Goal: Task Accomplishment & Management: Manage account settings

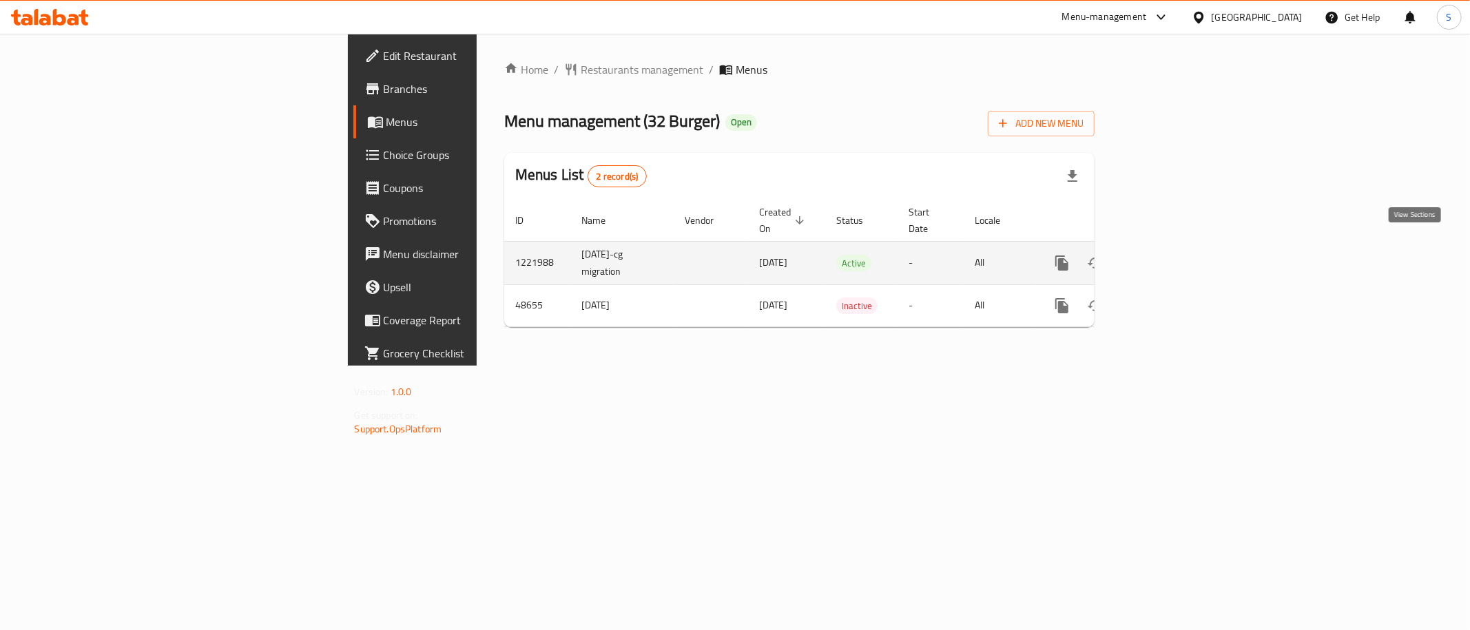
click at [1178, 247] on link "enhanced table" at bounding box center [1161, 263] width 33 height 33
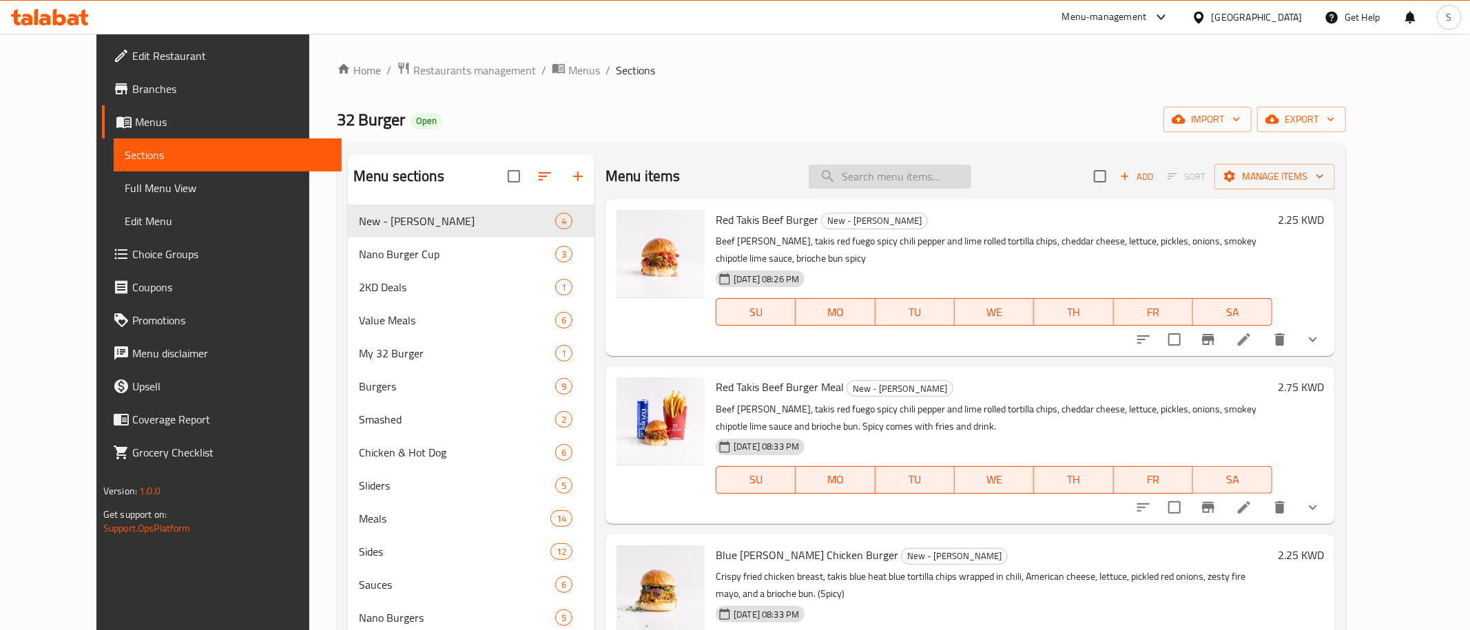
click at [898, 178] on input "search" at bounding box center [890, 177] width 163 height 24
paste input "Red Takis Beef Burger"
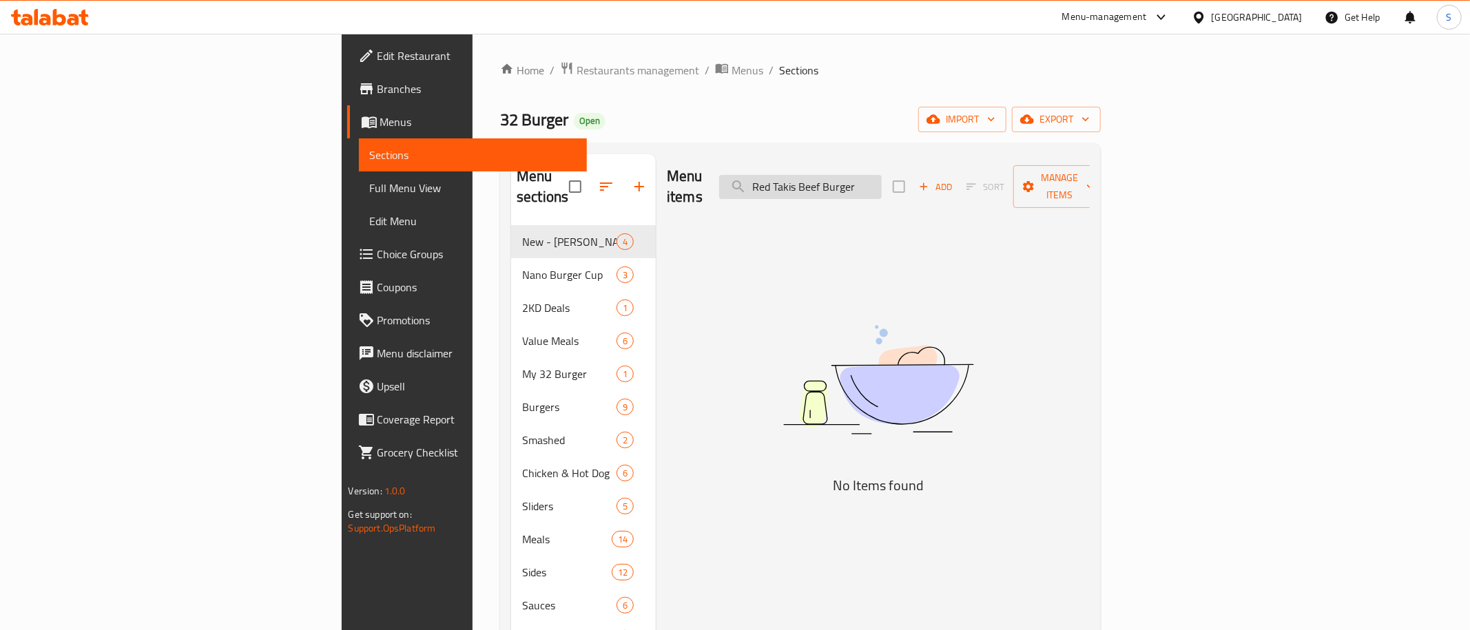
click at [882, 175] on input "Red Takis Beef Burger" at bounding box center [800, 187] width 163 height 24
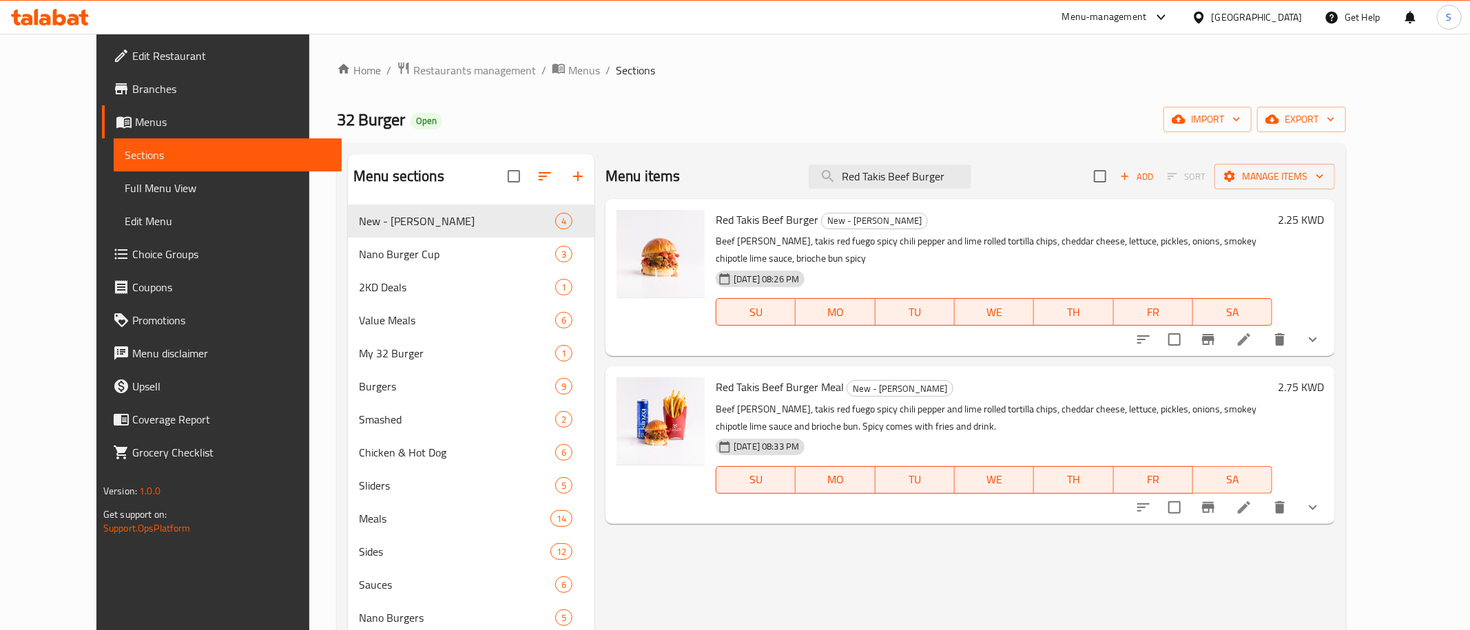
type input "Red Takis Beef Burger"
click at [1252, 331] on icon at bounding box center [1244, 339] width 17 height 17
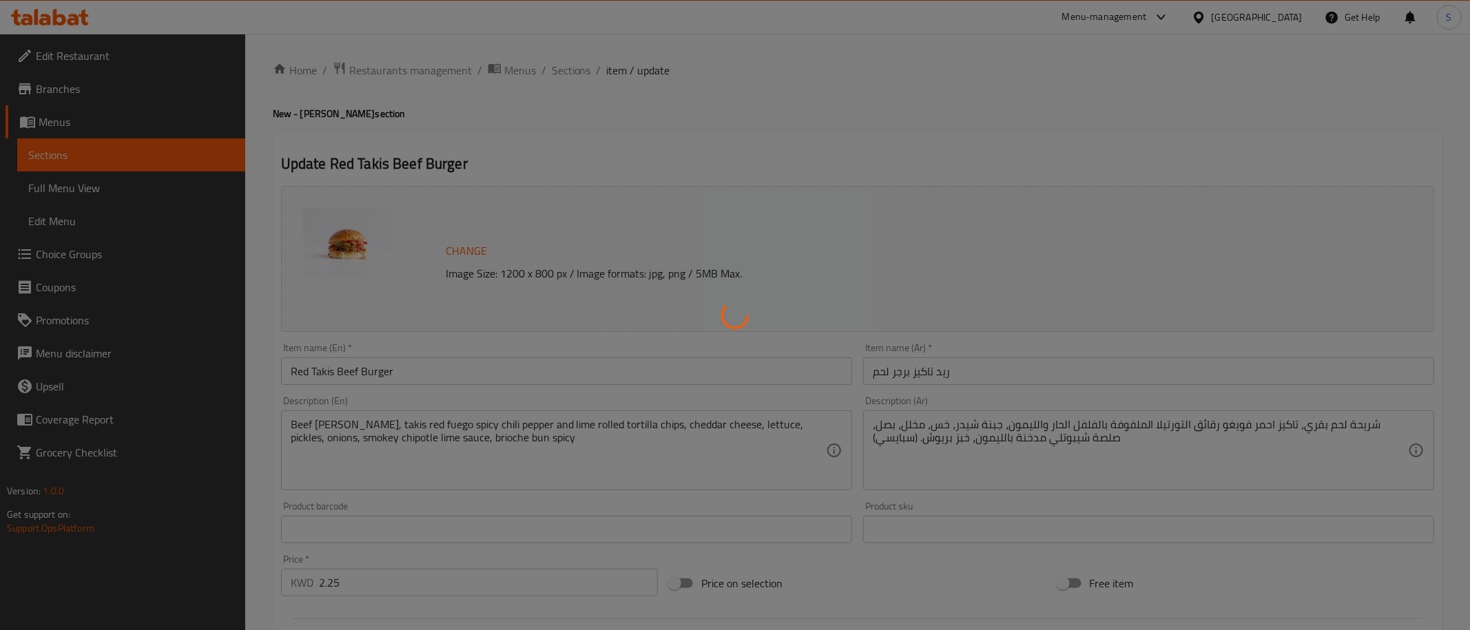
click at [685, 434] on div at bounding box center [735, 315] width 1470 height 630
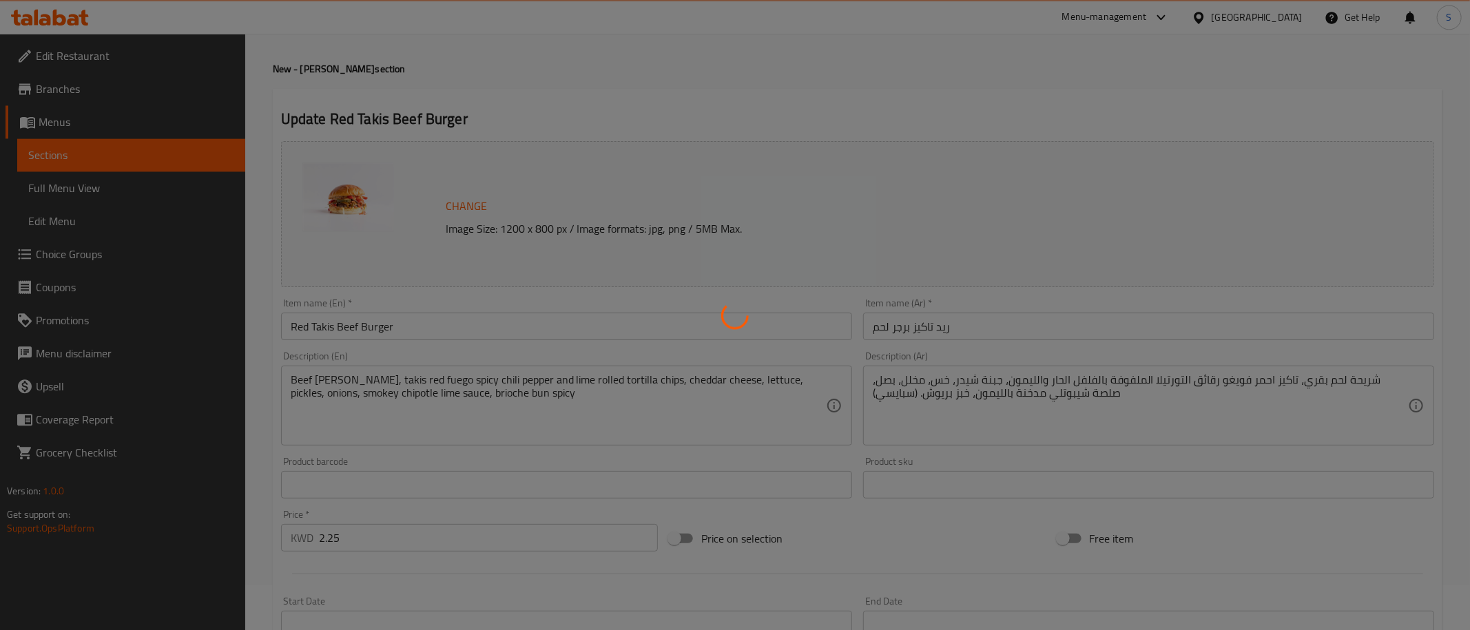
scroll to position [71, 0]
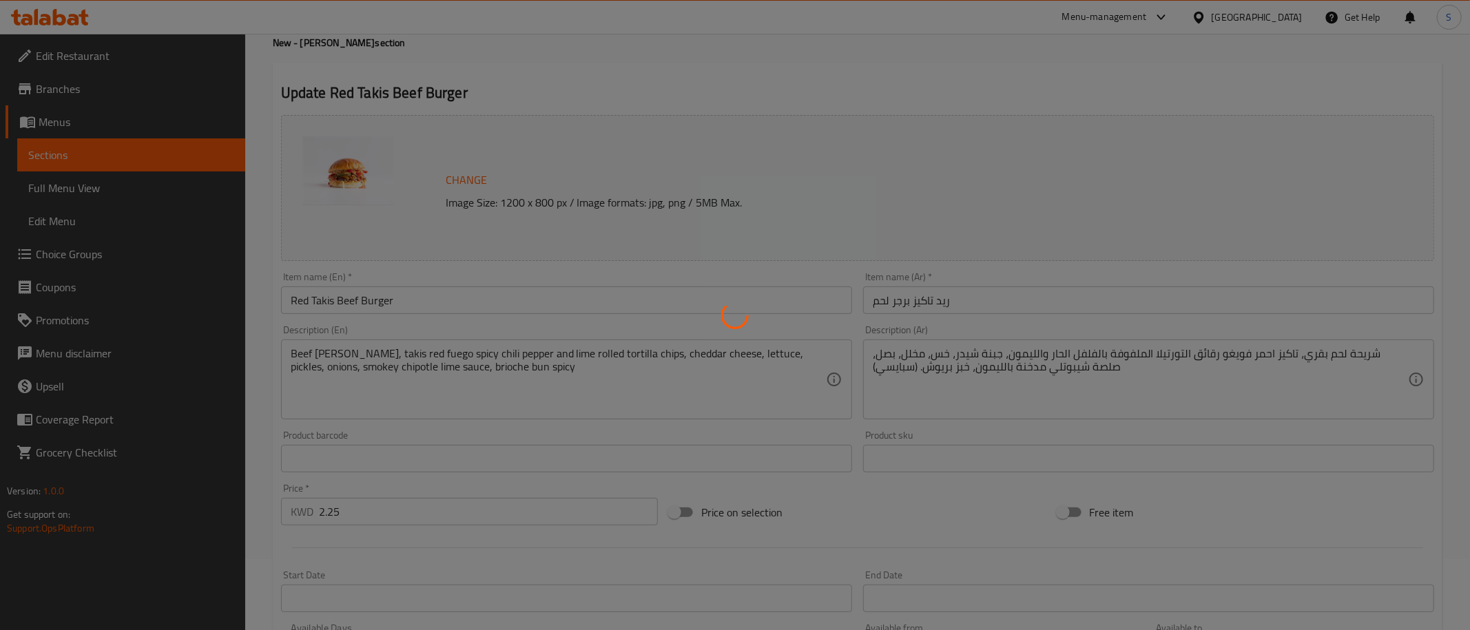
click at [605, 371] on div at bounding box center [735, 315] width 1470 height 630
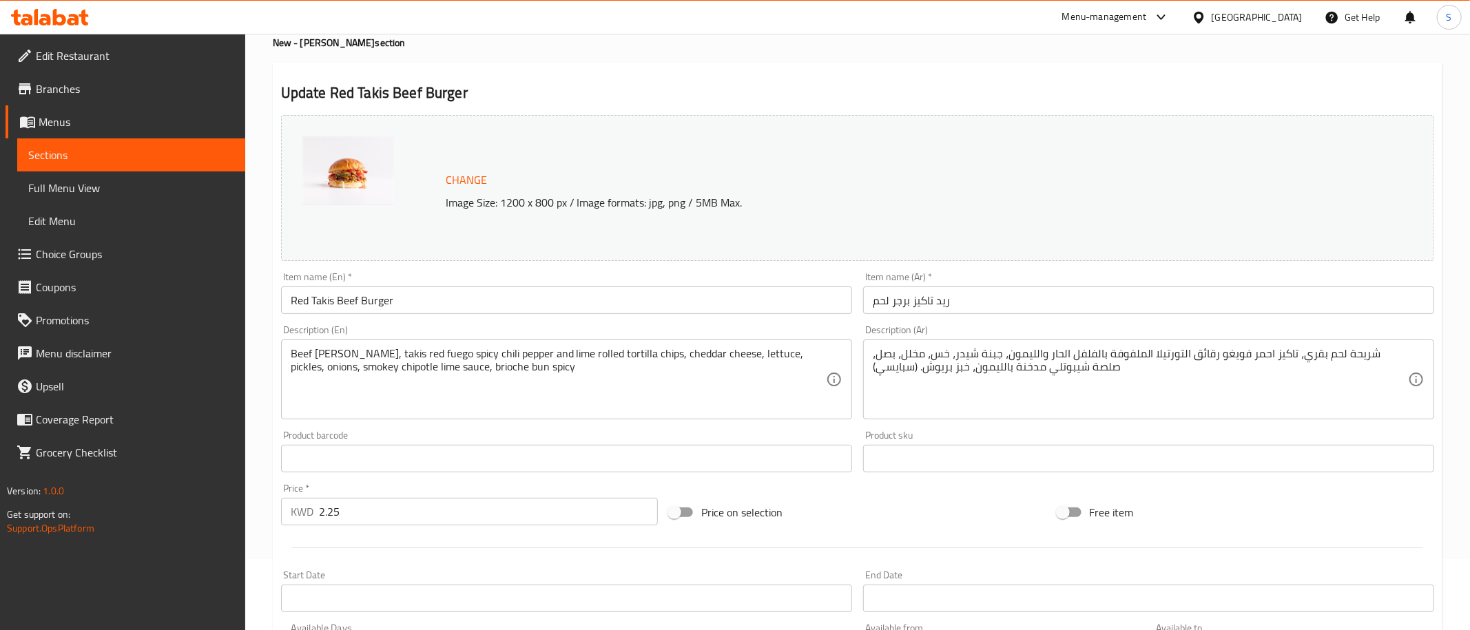
click at [634, 391] on textarea "Beef [PERSON_NAME], takis red fuego spicy chili pepper and lime rolled tortilla…" at bounding box center [558, 379] width 535 height 65
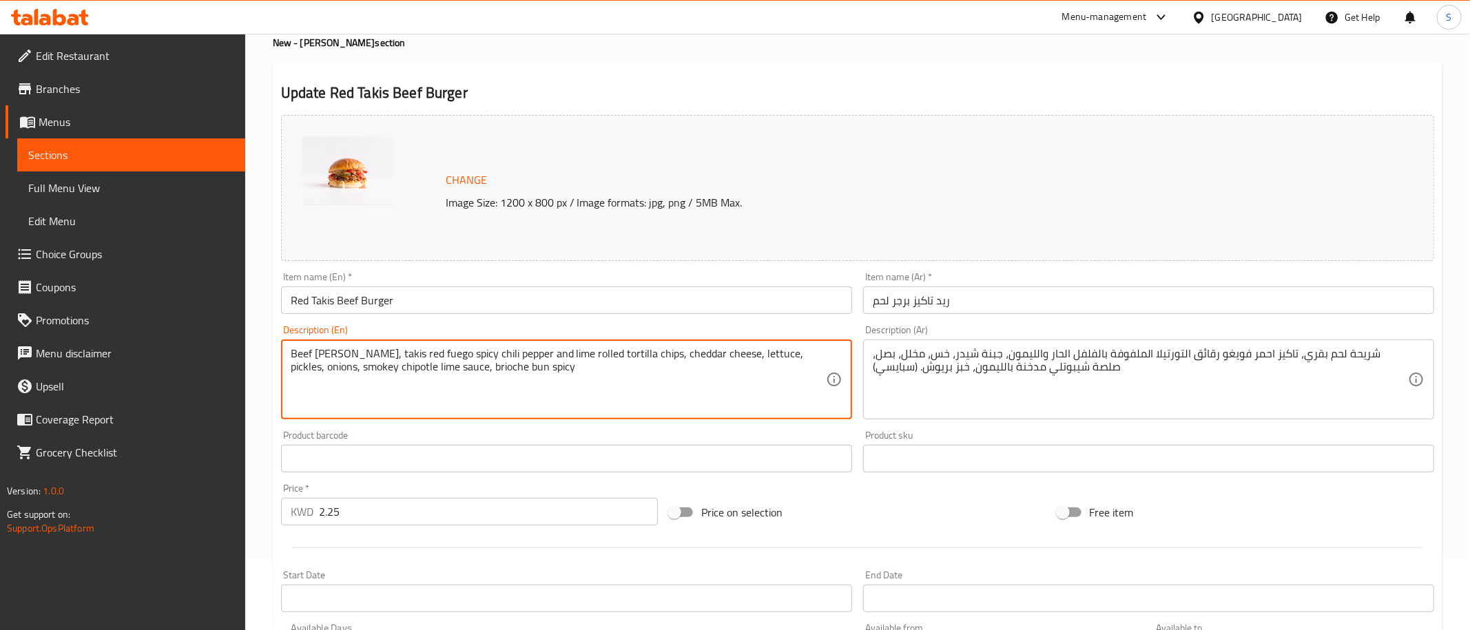
paste textarea "Beef [PERSON_NAME], Takis Red Fuego Spicy Chili Pepper And Lime Rolled Tortilla…"
type textarea "Beef [PERSON_NAME], Takis Red Fuego Spicy Chili Pepper And Lime Rolled Tortilla…"
click at [1079, 355] on textarea "شريحة لحم بقري، تاكيز احمر فويغو رقائق التورتيلا الملفوفة بالفلفل الحار والليمو…" at bounding box center [1140, 379] width 535 height 65
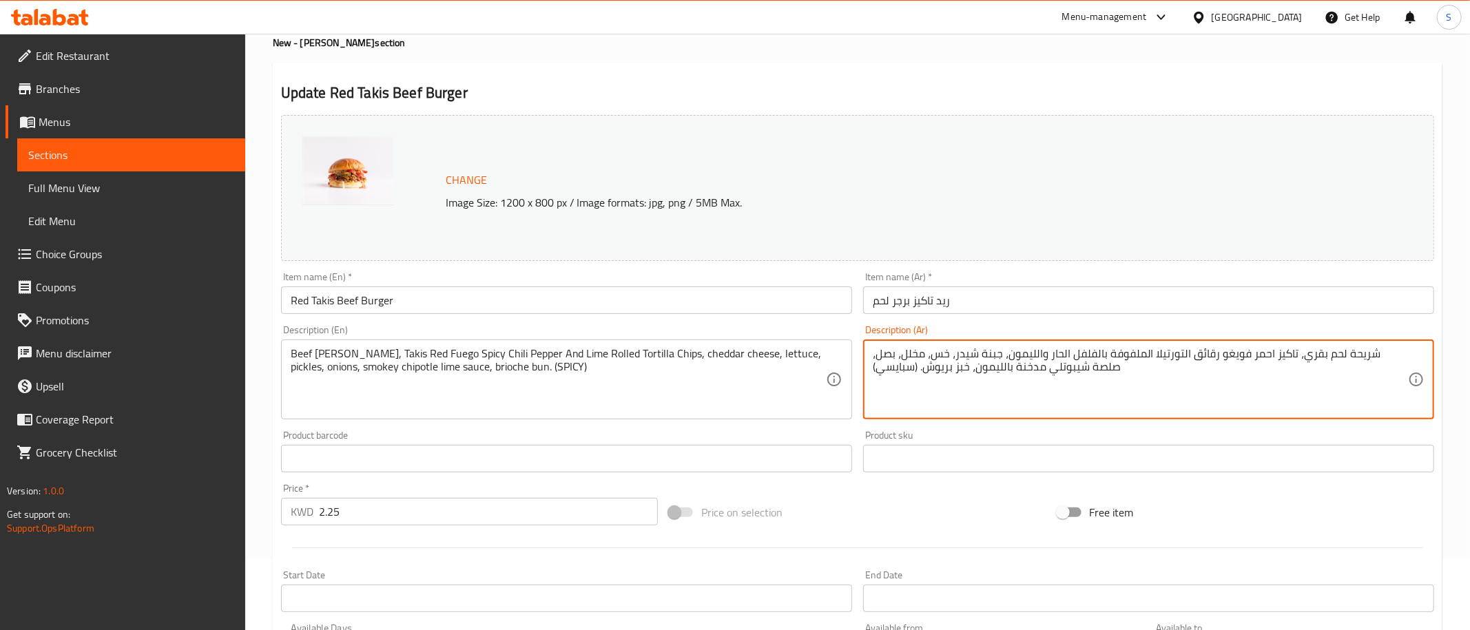
paste textarea
type textarea "شريحة لحم بقري، تاكيز احمر فويغو رقائق التورتيلا الملفوفة بالفلفل الحار والليمو…"
click at [841, 152] on div "Change Image Size: 1200 x 800 px / Image formats: jpg, png / 5MB Max." at bounding box center [857, 188] width 1153 height 146
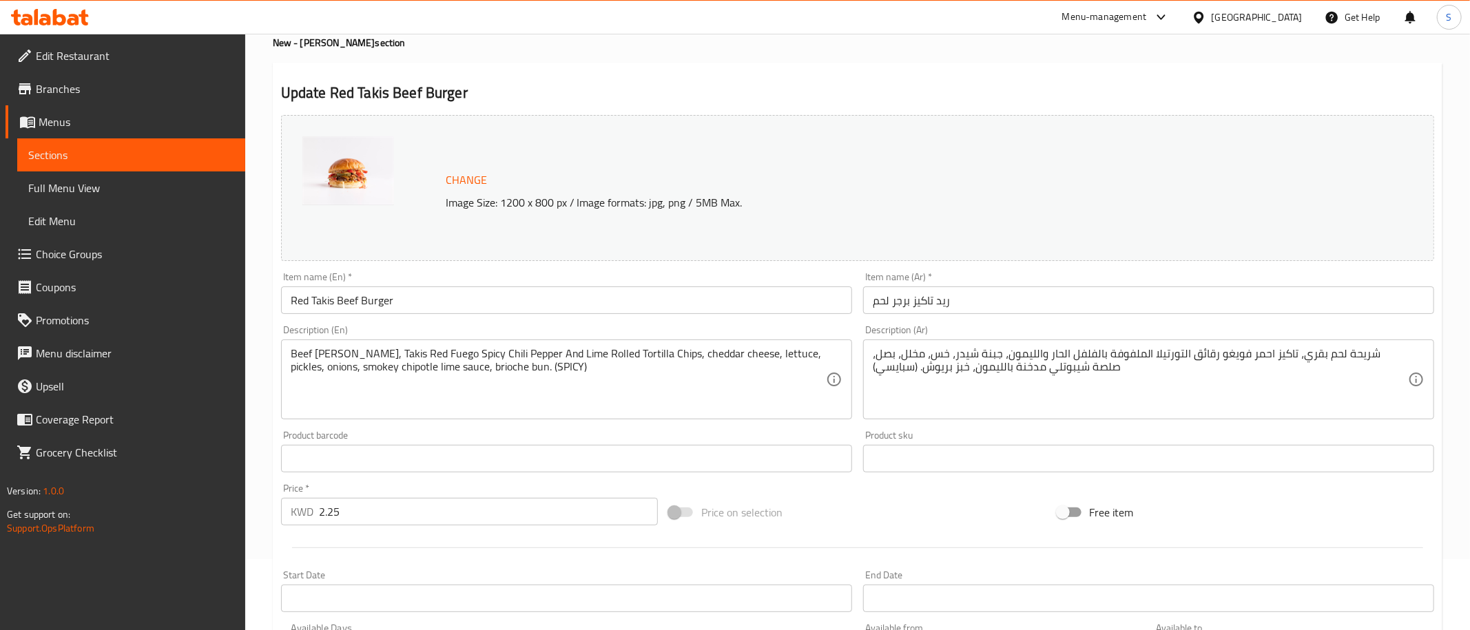
scroll to position [499, 0]
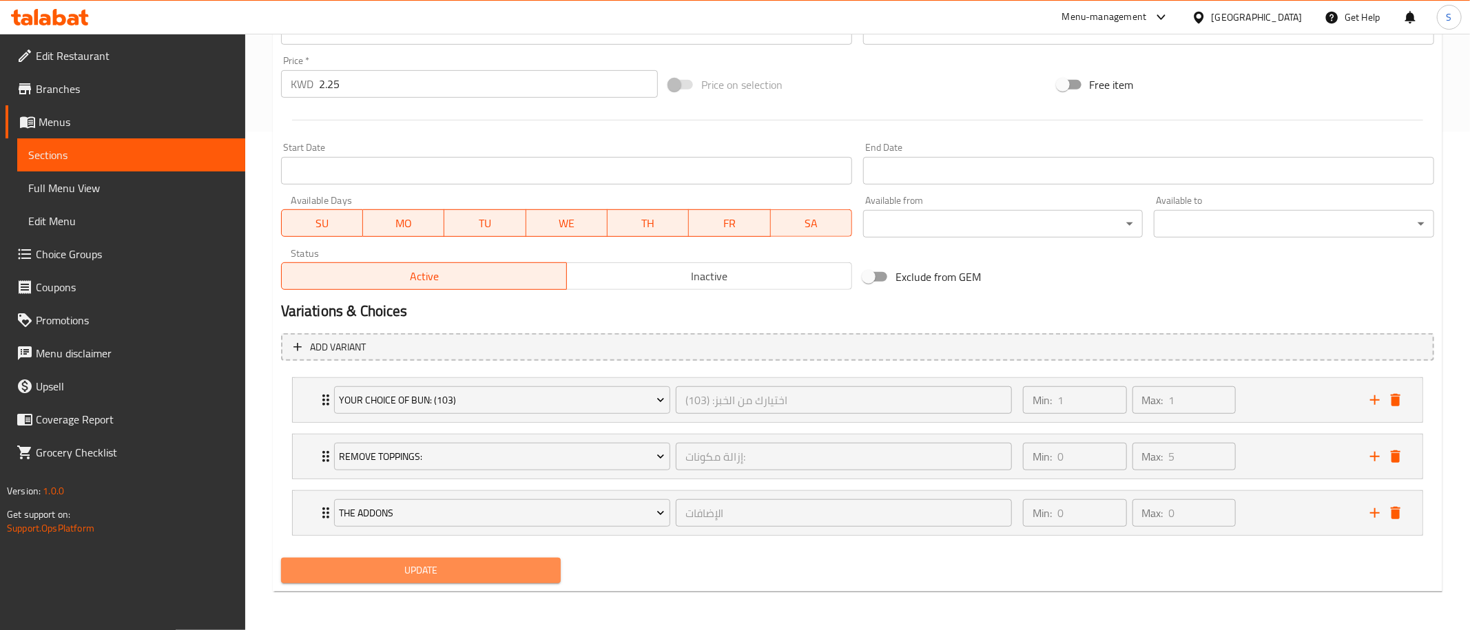
click at [400, 574] on span "Update" at bounding box center [421, 570] width 258 height 17
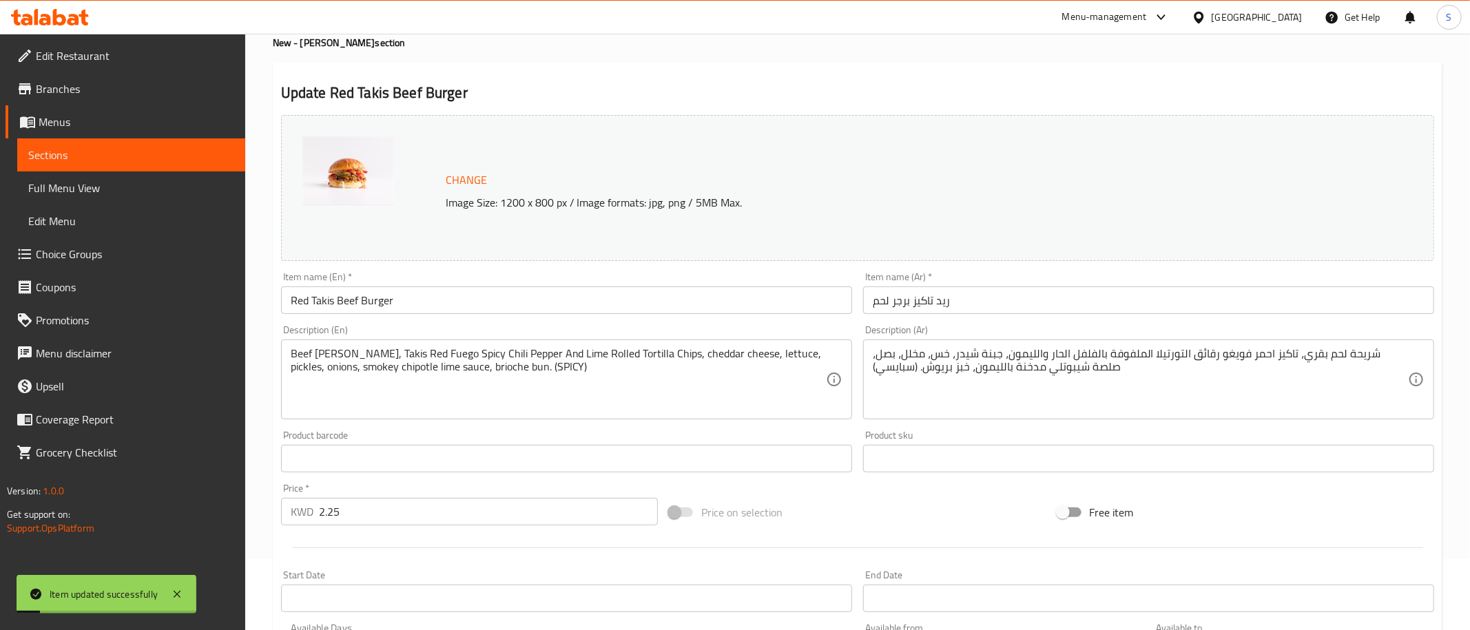
scroll to position [0, 0]
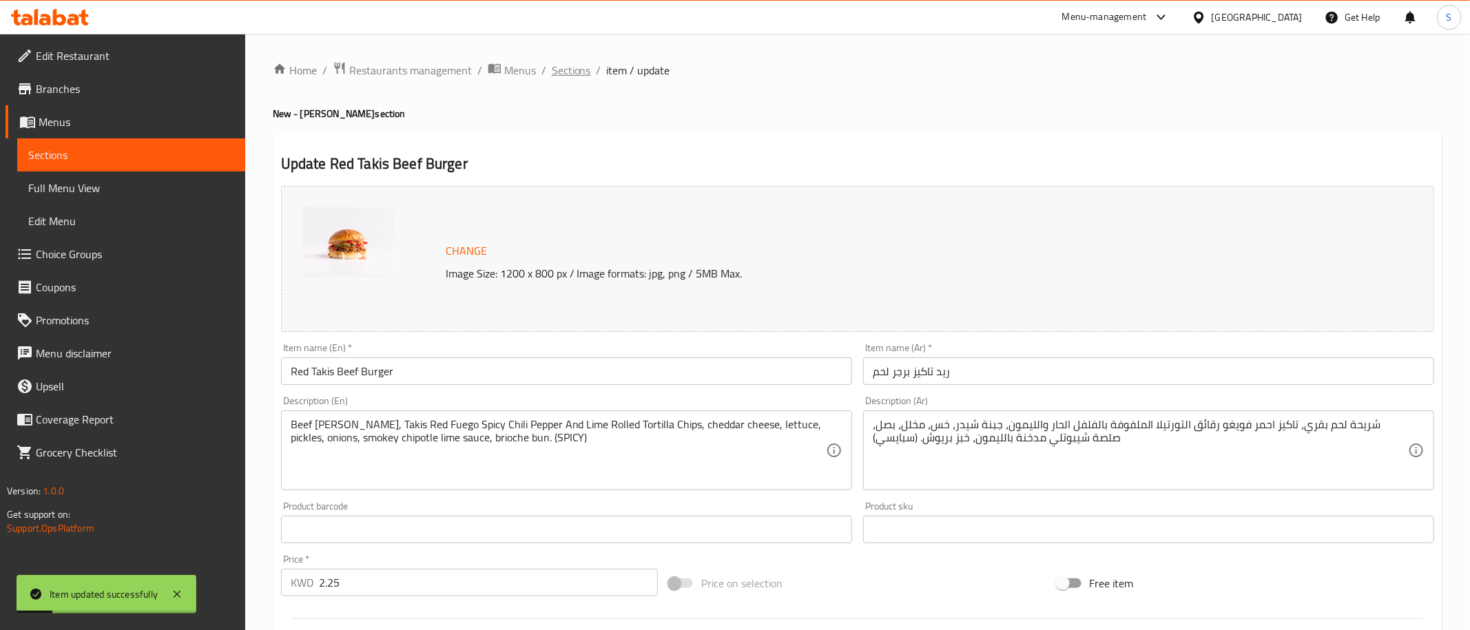
click at [574, 72] on span "Sections" at bounding box center [571, 70] width 39 height 17
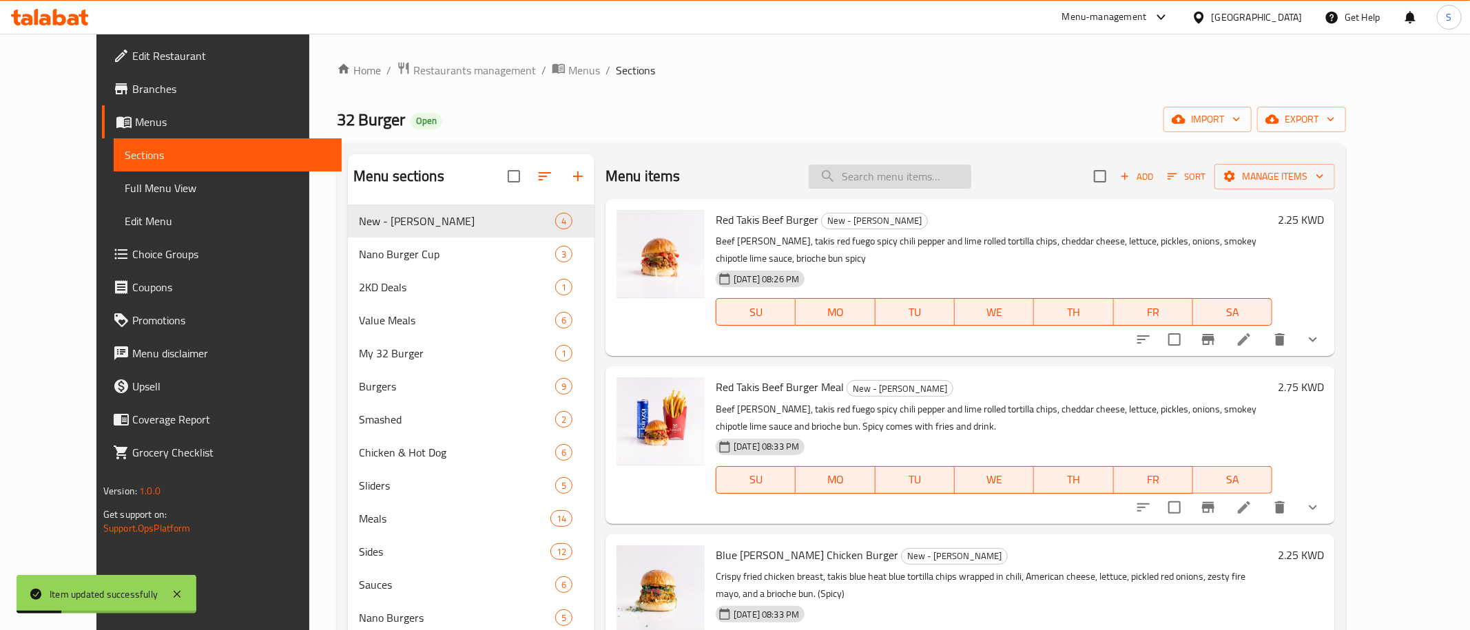
click at [955, 178] on input "search" at bounding box center [890, 177] width 163 height 24
paste input "Red Takis Beef Burger Meal"
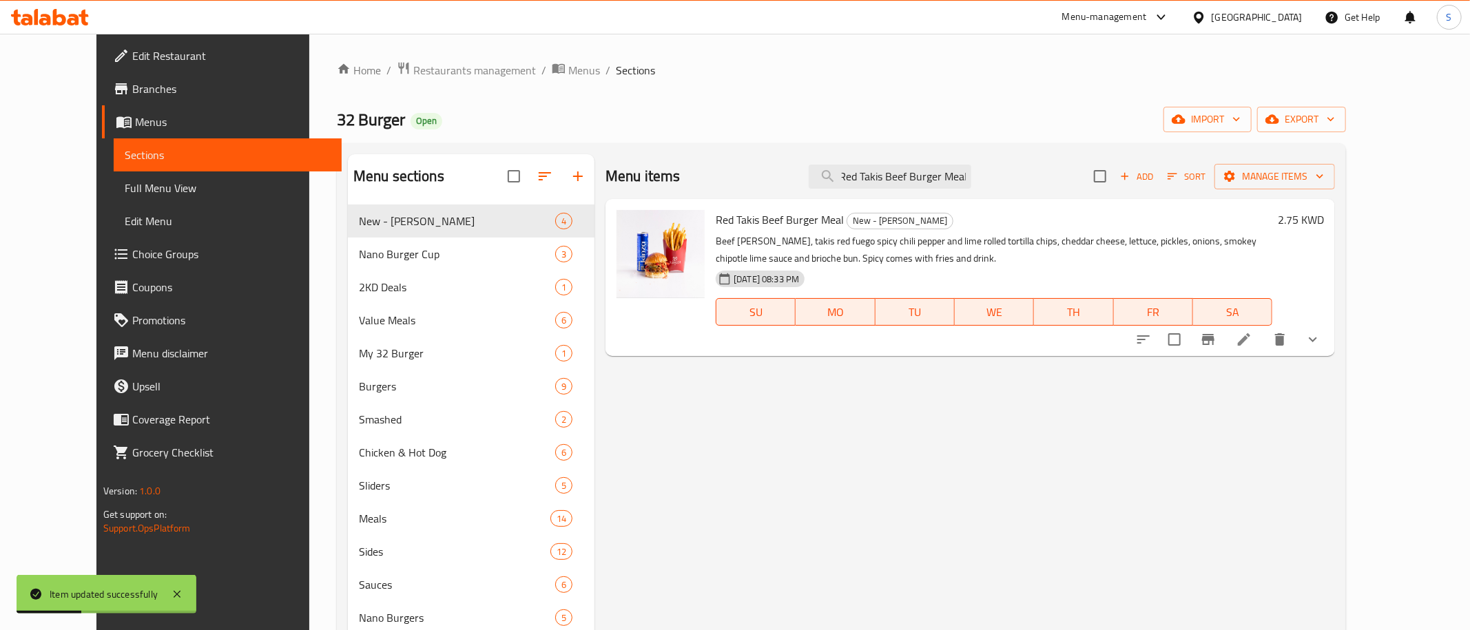
type input "Red Takis Beef Burger Meal"
click at [1252, 335] on icon at bounding box center [1244, 339] width 17 height 17
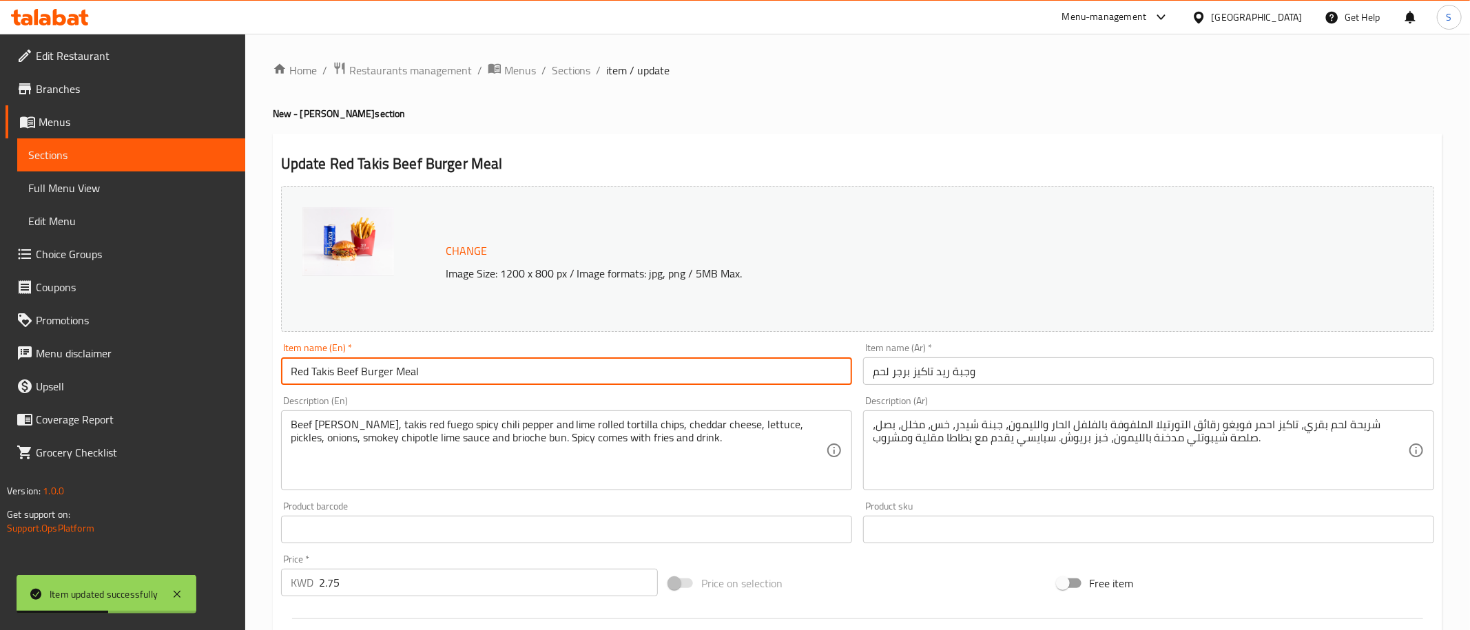
click at [570, 364] on input "Red Takis Beef Burger Meal" at bounding box center [566, 372] width 571 height 28
click at [552, 422] on textarea "Beef [PERSON_NAME], takis red fuego spicy chili pepper and lime rolled tortilla…" at bounding box center [558, 450] width 535 height 65
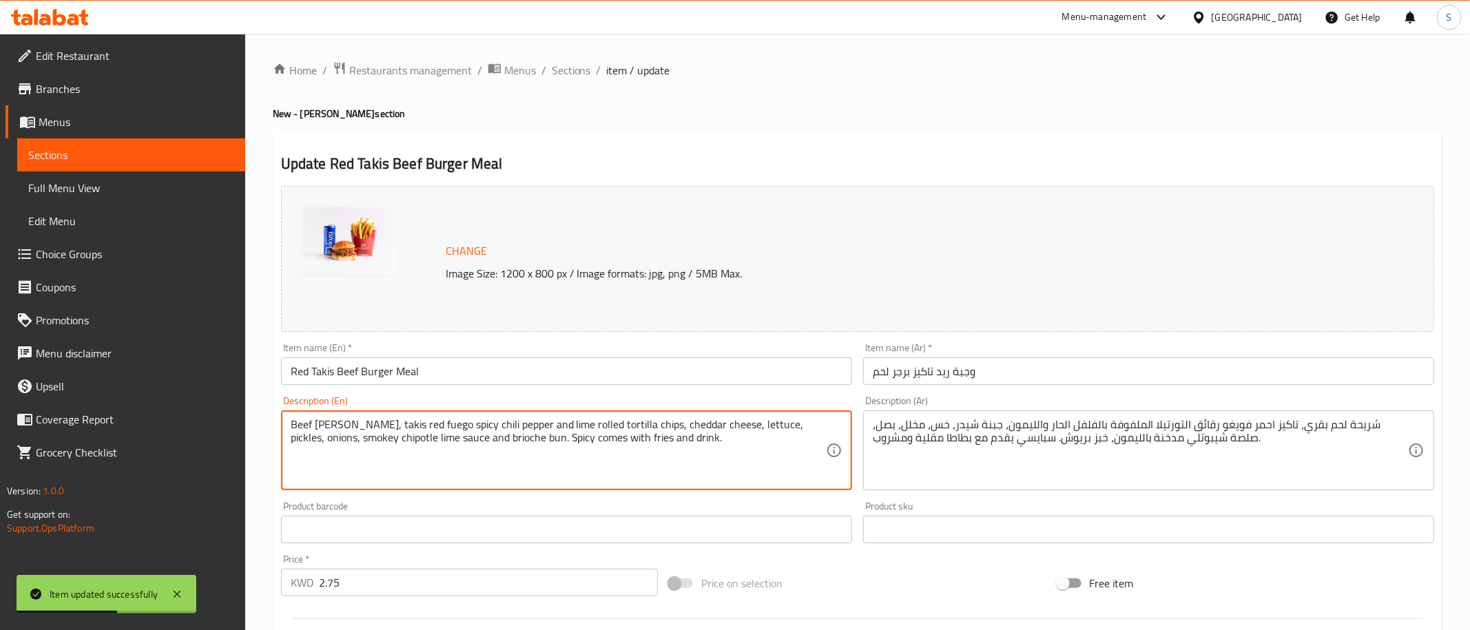
paste textarea "Beef [PERSON_NAME], Takis Red Fuego Spicy Chili Pepper And Lime Rolled Tortilla…"
type textarea "Beef [PERSON_NAME], Takis Red Fuego Spicy Chili Pepper And Lime Rolled Tortilla…"
click at [1038, 424] on textarea "شريحة لحم بقري، تاكيز احمر فويغو رقائق التورتيلا الملفوفة بالفلفل الحار والليمو…" at bounding box center [1140, 450] width 535 height 65
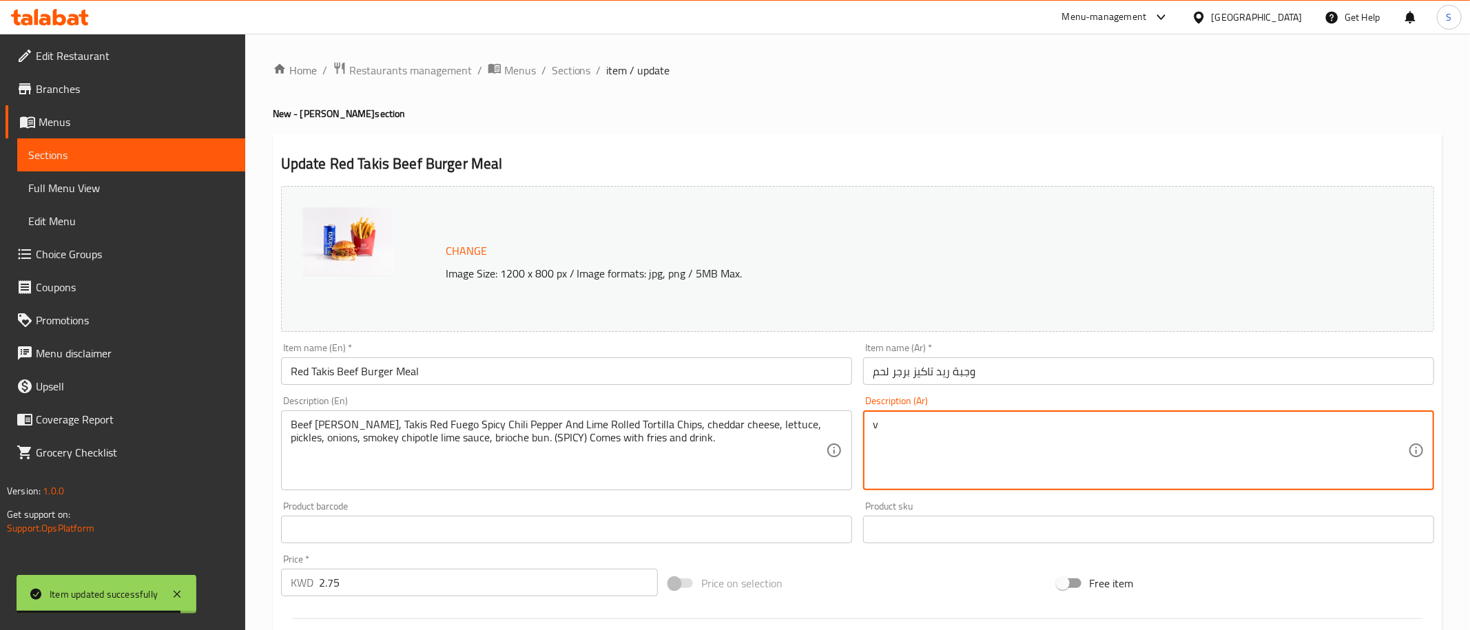
paste textarea "شريحة لحم بقري، تاكيز احمر فويغو رقائق التورتيلا الملفوفة بالفلفل الحار والليمو…"
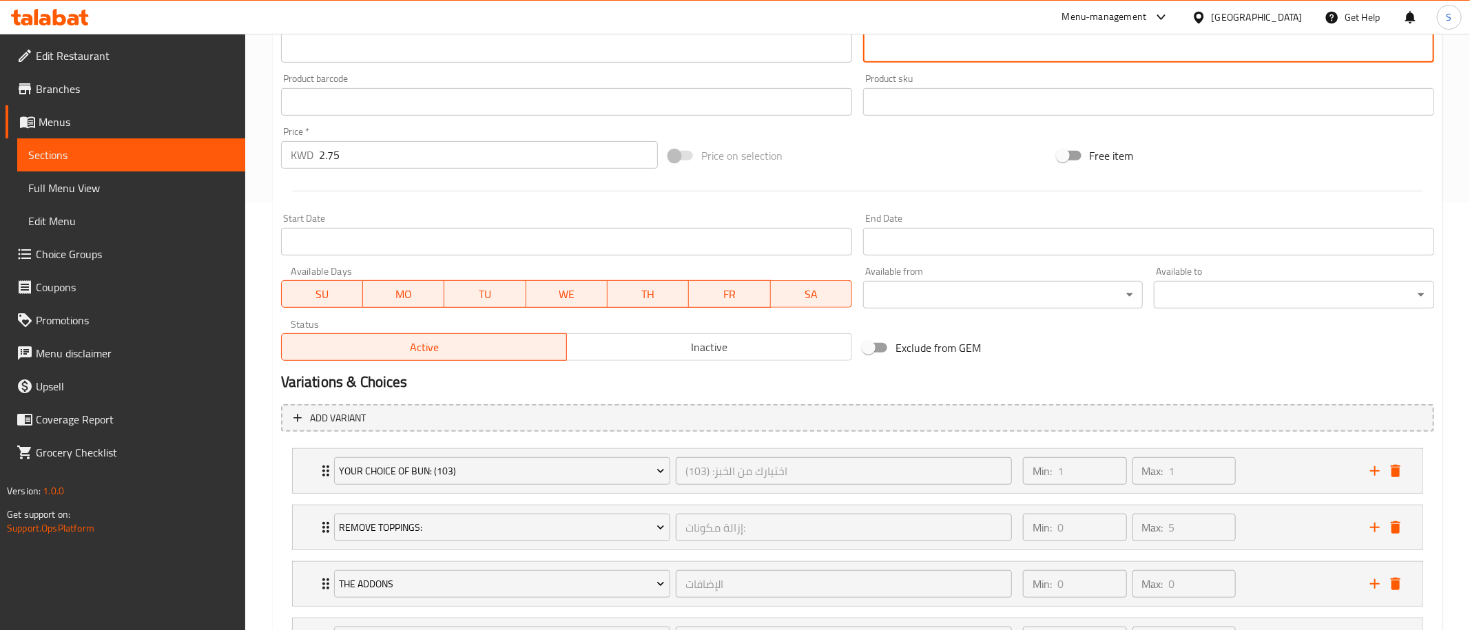
scroll to position [555, 0]
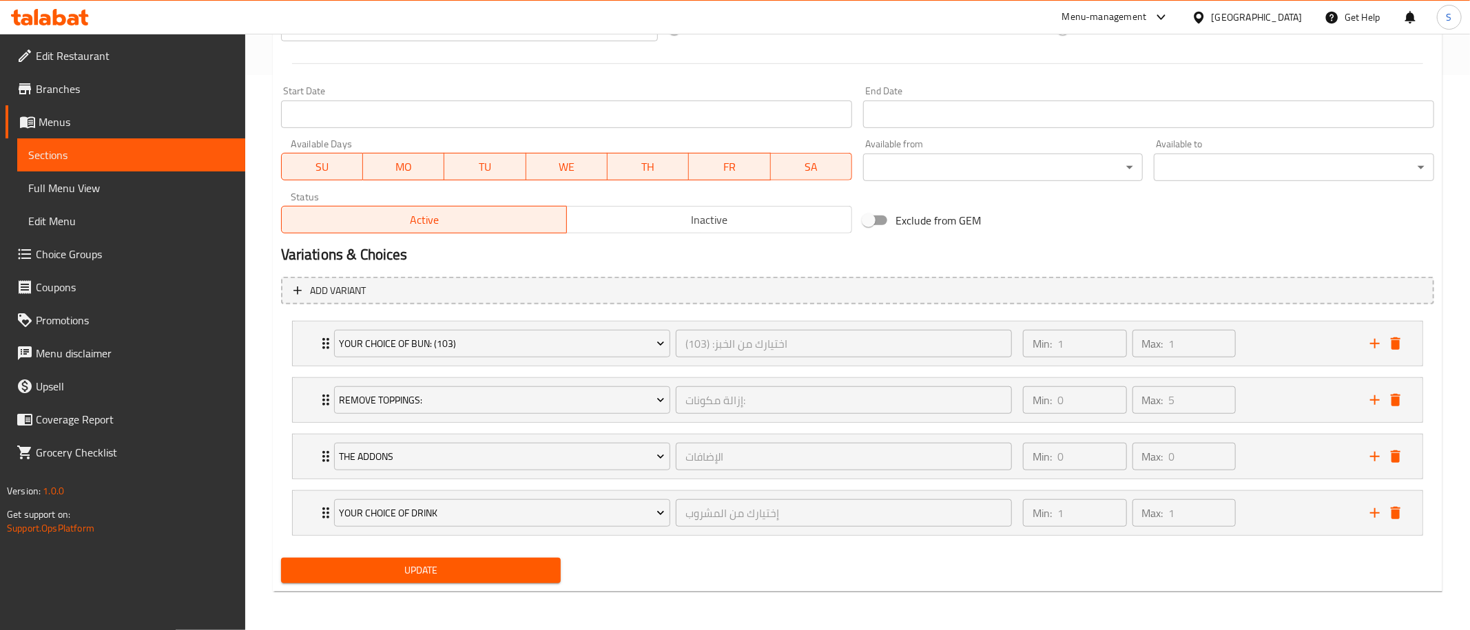
type textarea "شريحة لحم بقري، تاكيز احمر فويغو رقائق التورتيلا الملفوفة بالفلفل الحار والليمو…"
click at [473, 568] on span "Update" at bounding box center [421, 570] width 258 height 17
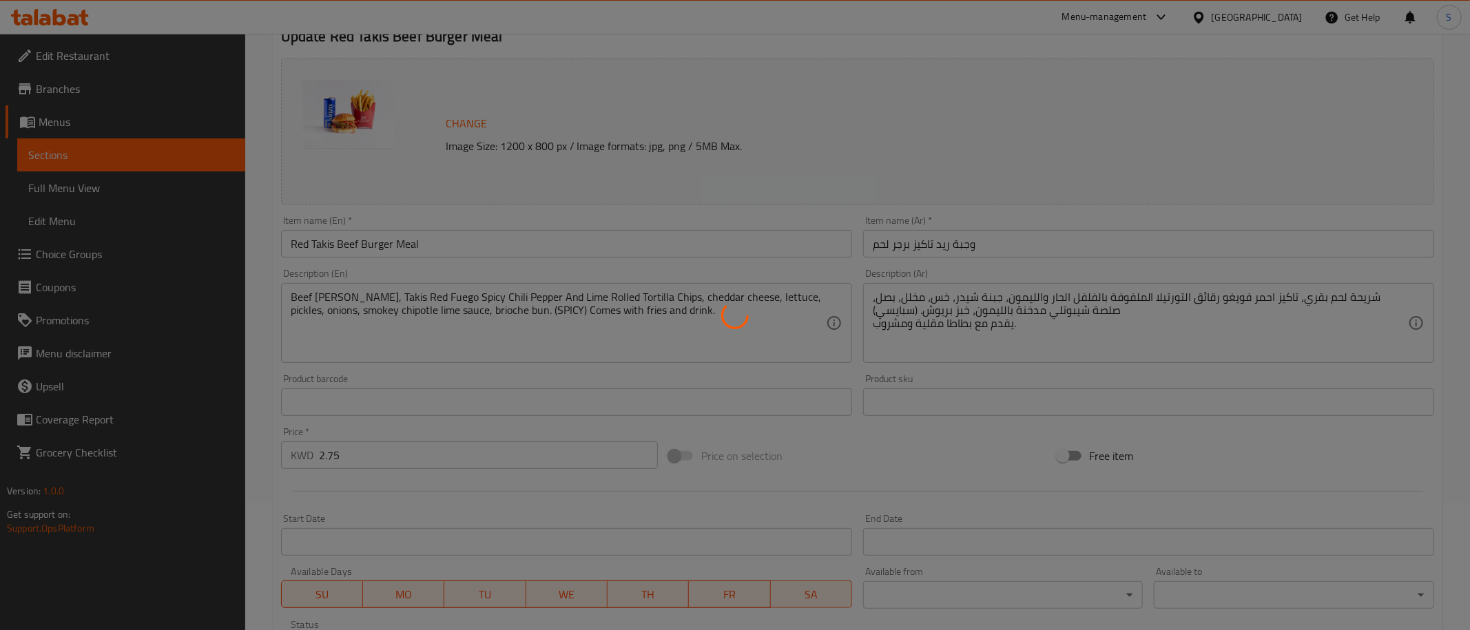
scroll to position [0, 0]
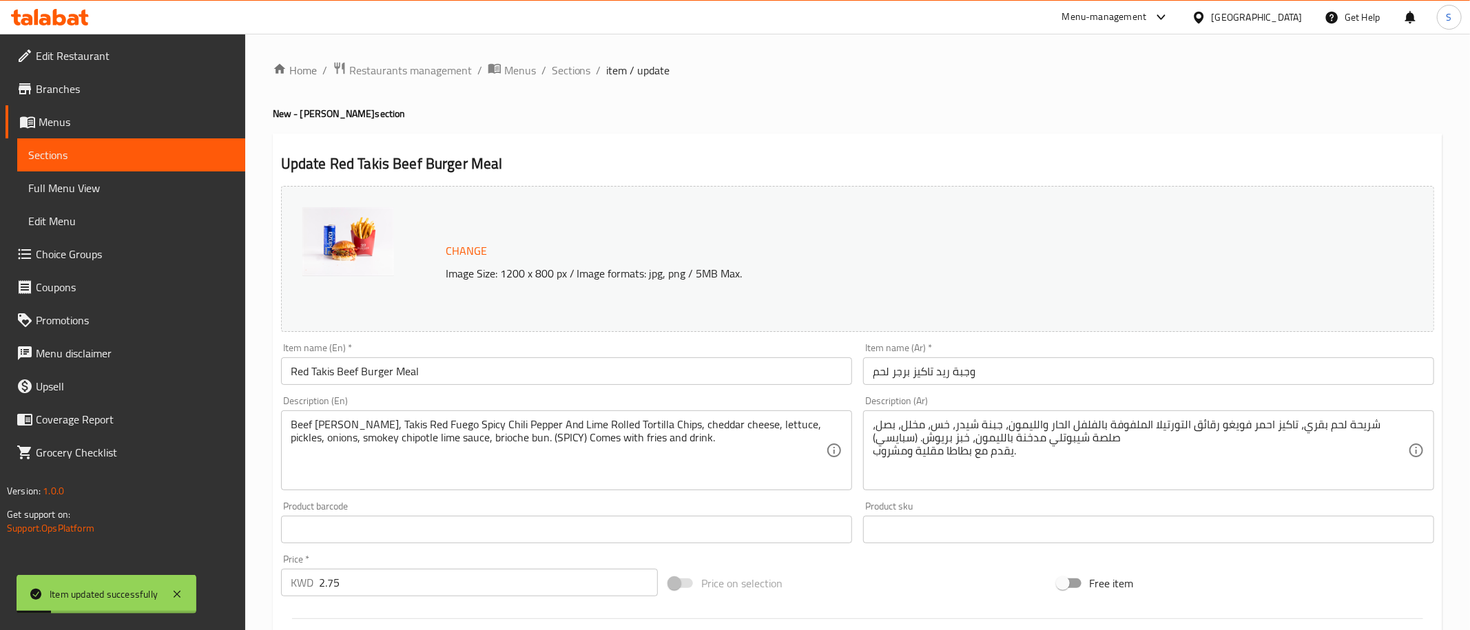
drag, startPoint x: 550, startPoint y: 58, endPoint x: 563, endPoint y: 68, distance: 16.1
click at [552, 58] on div "Home / Restaurants management / Menus / Sections / item / update New - [PERSON_…" at bounding box center [857, 610] width 1225 height 1152
click at [568, 65] on span "Sections" at bounding box center [571, 70] width 39 height 17
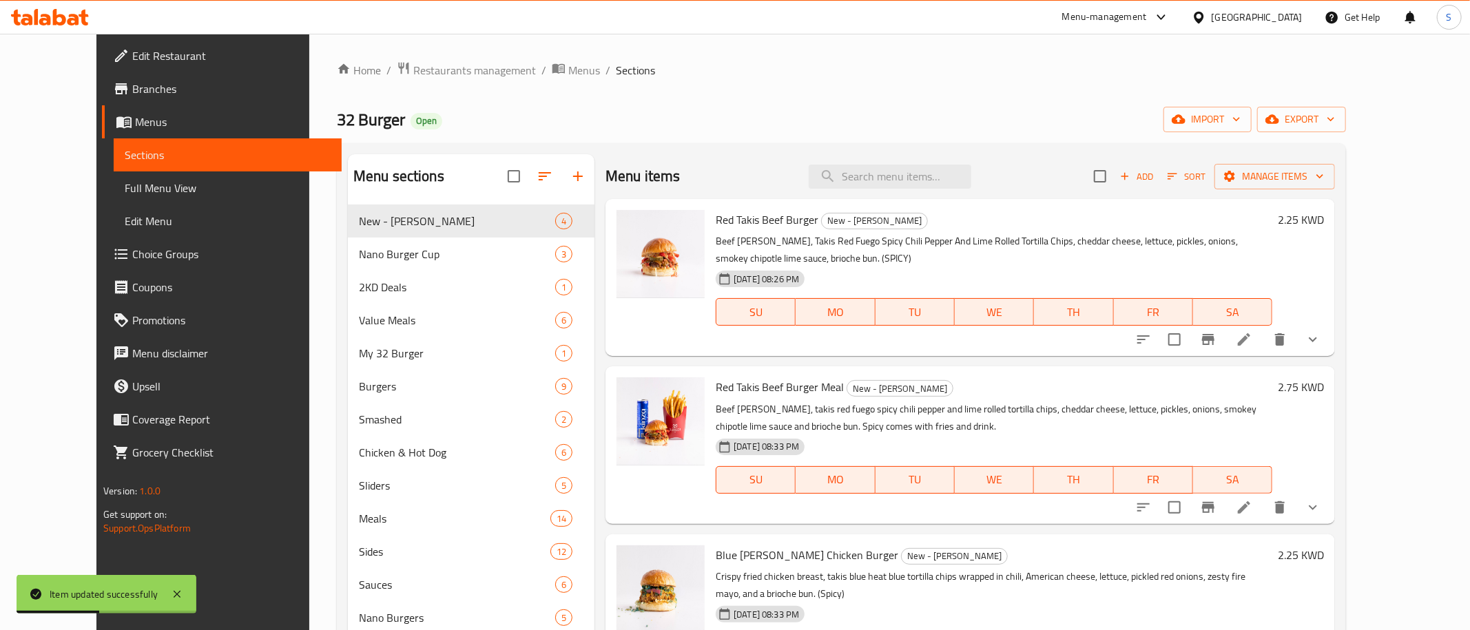
click at [933, 159] on div "Menu items Add Sort Manage items" at bounding box center [969, 176] width 729 height 45
click at [934, 180] on input "search" at bounding box center [890, 177] width 163 height 24
paste input "Blue [PERSON_NAME] Chicken Burger"
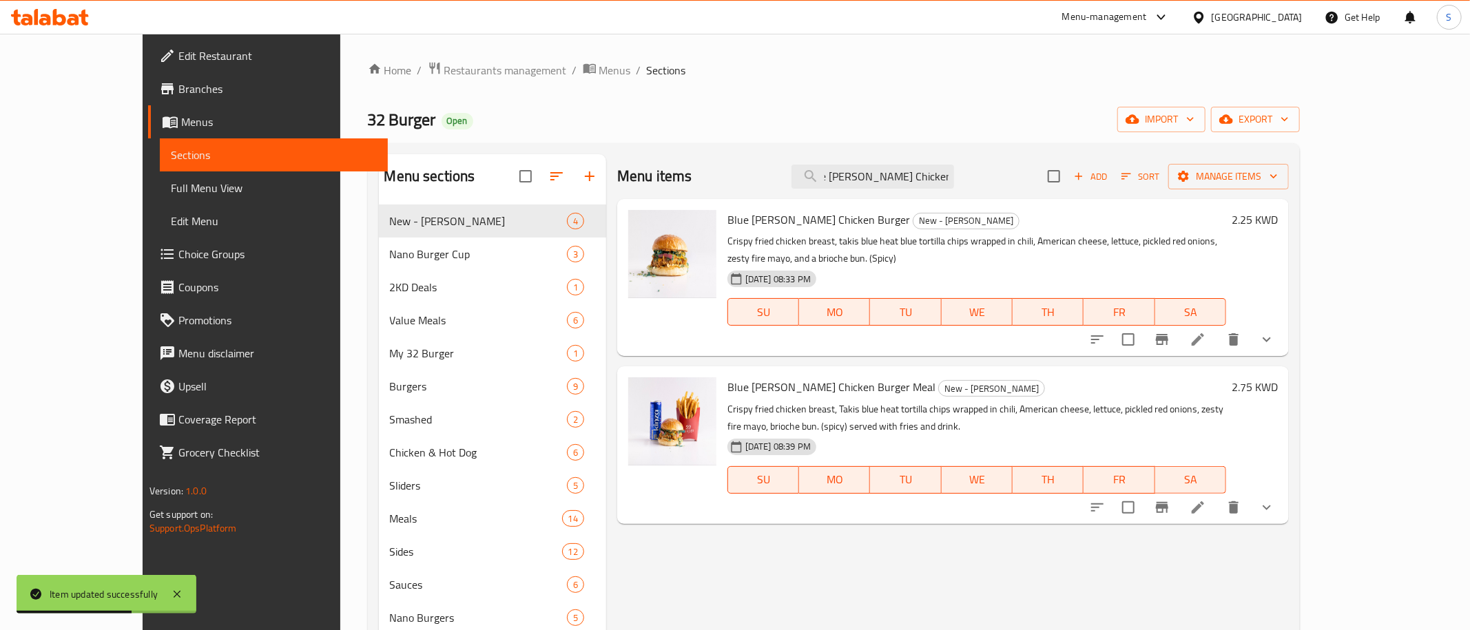
scroll to position [0, 20]
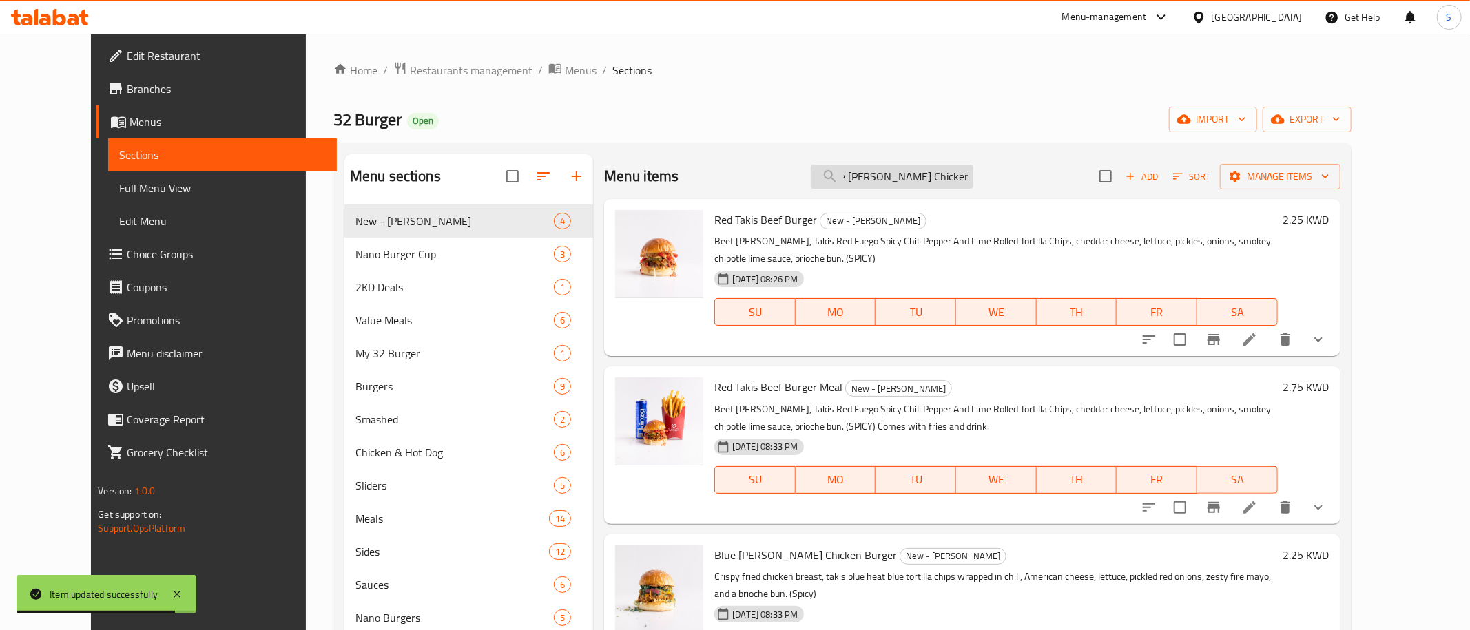
click at [973, 170] on input "Blue [PERSON_NAME] Chicken Burger" at bounding box center [892, 177] width 163 height 24
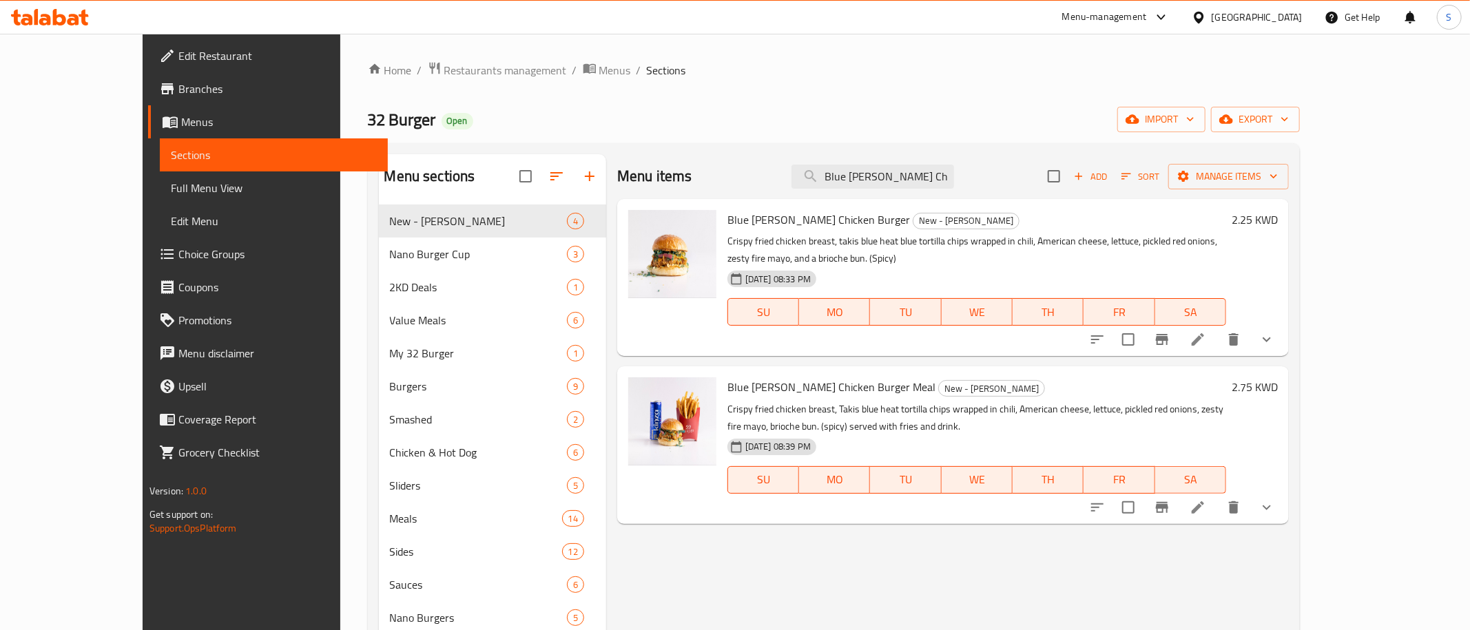
type input "Blue [PERSON_NAME] Chicken"
click at [1217, 327] on li at bounding box center [1198, 339] width 39 height 25
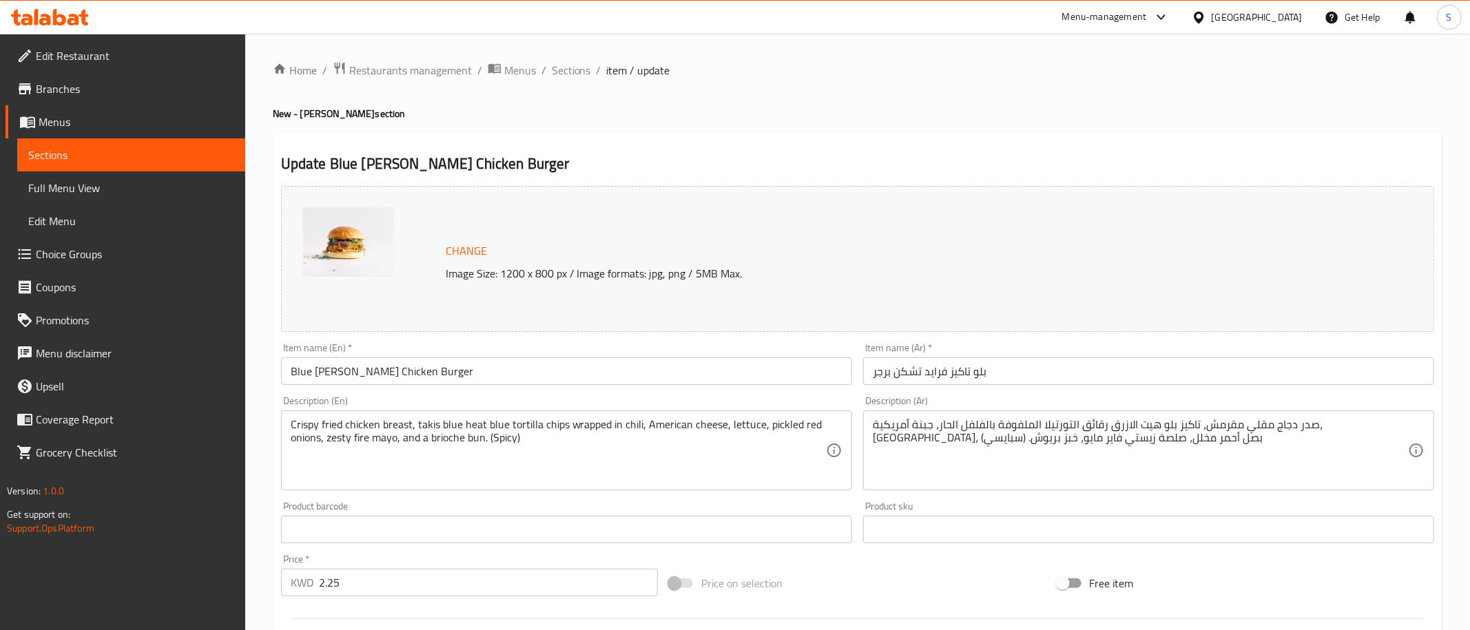
click at [597, 432] on textarea "Crispy fried chicken breast, takis blue heat blue tortilla chips wrapped in chi…" at bounding box center [558, 450] width 535 height 65
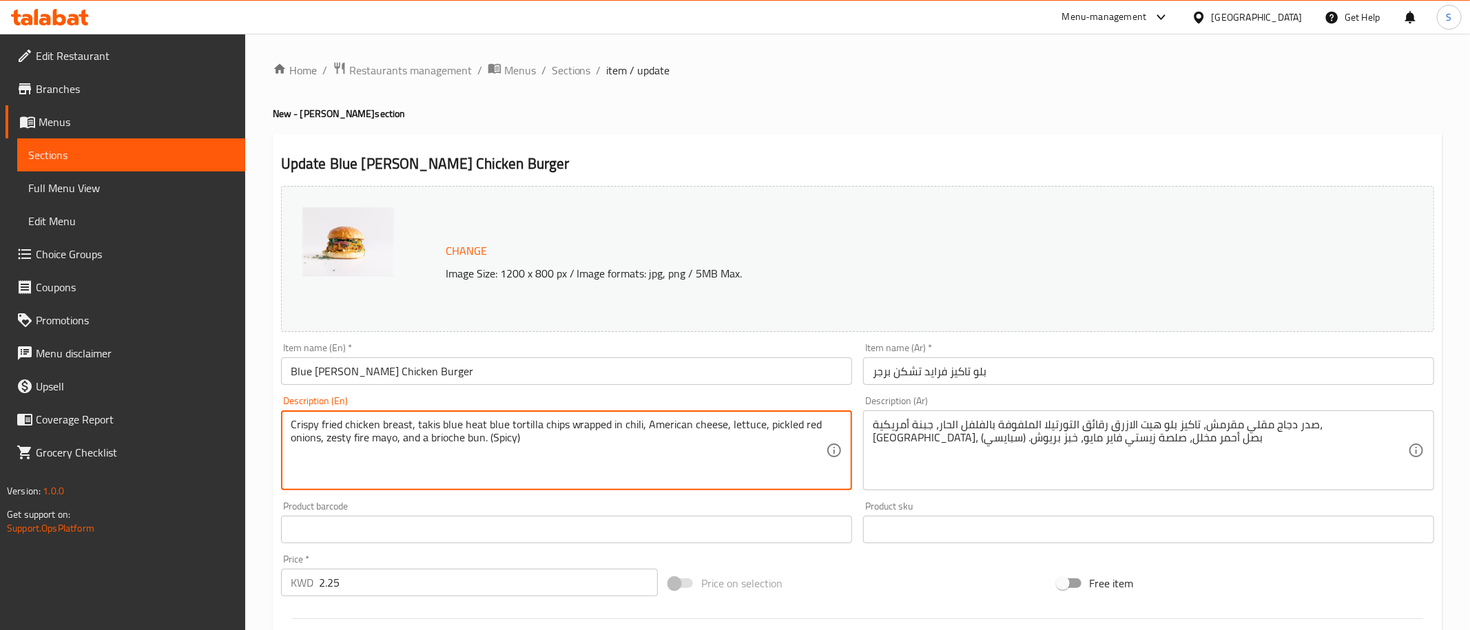
paste textarea "Crispy fried chicken breast, Takis Blue Heat Hot Chili Pepper Tortilla Chips, A…"
type textarea "Crispy fried chicken breast, Takis Blue Heat Hot Chili Pepper Tortilla Chips, A…"
drag, startPoint x: 1084, startPoint y: 488, endPoint x: 1076, endPoint y: 466, distance: 23.5
click at [1079, 472] on div "صدر دجاج مقلي مقرمش، تاكيز بلو هيت الازرق رقائق التورتيلا الملفوفة بالفلفل الحا…" at bounding box center [1148, 451] width 571 height 80
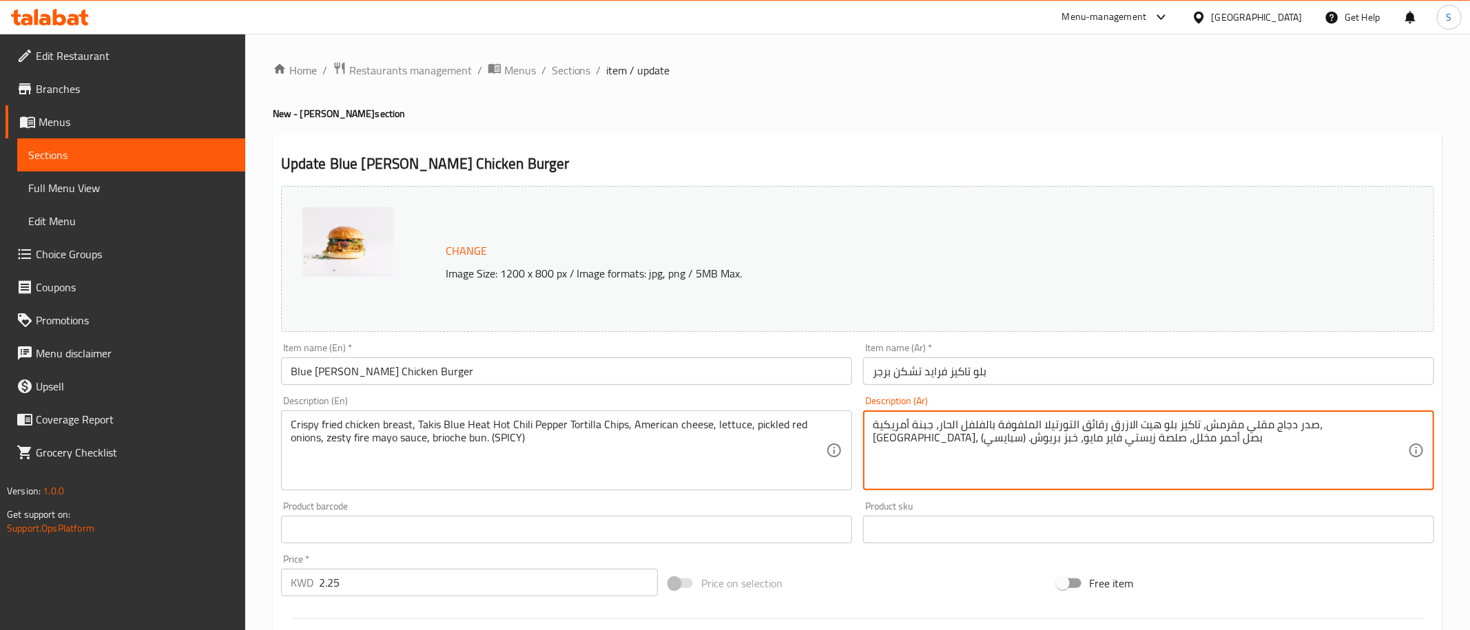
paste textarea
type textarea "صدر دجاج مقلي مقرمش، تاكيز بلو هيت الازرق رقائق التورتيلا الملفوفة بالفلفل الحا…"
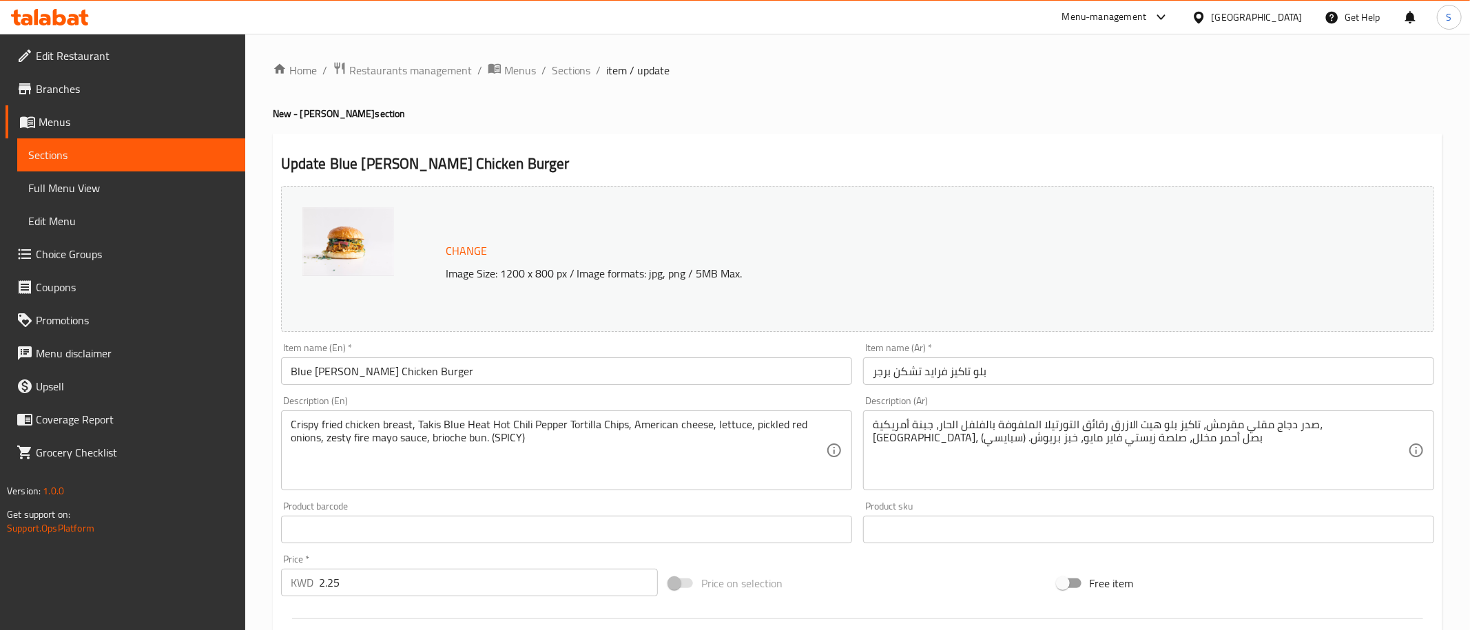
click at [973, 86] on div "Home / Restaurants management / Menus / Sections / item / update New - [PERSON_…" at bounding box center [858, 581] width 1170 height 1040
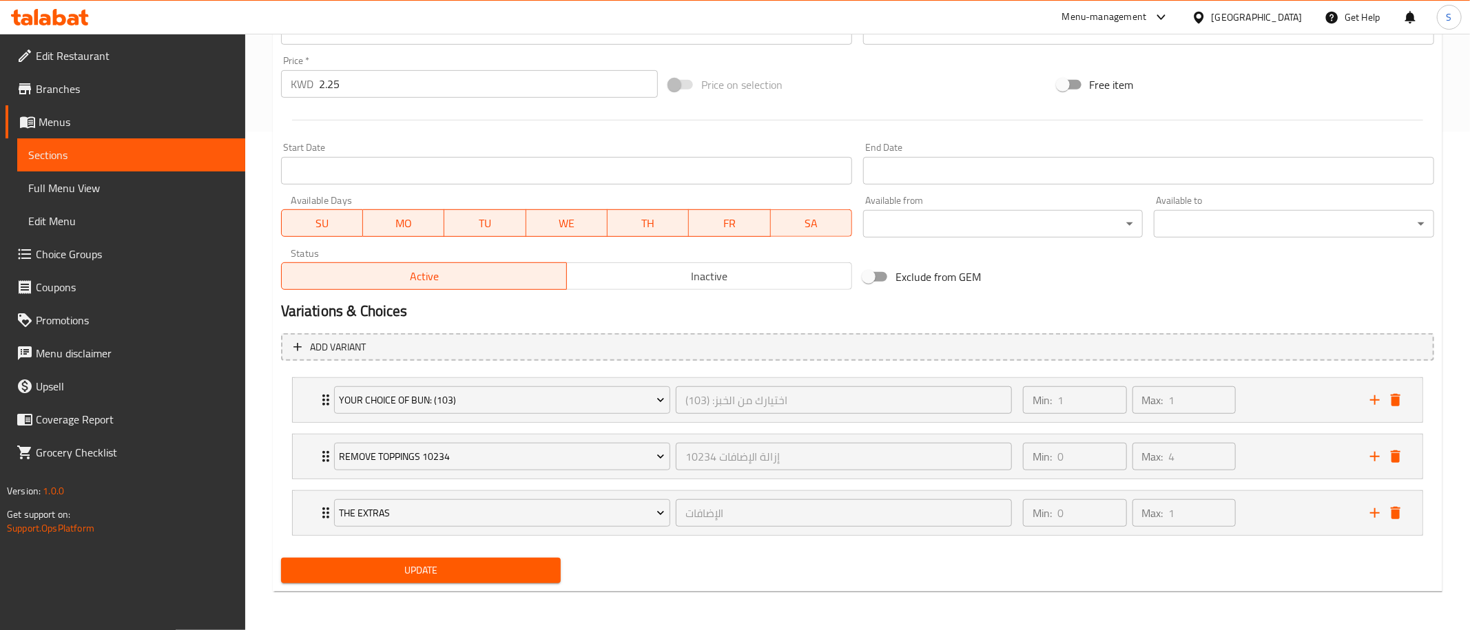
click at [420, 574] on span "Update" at bounding box center [421, 570] width 258 height 17
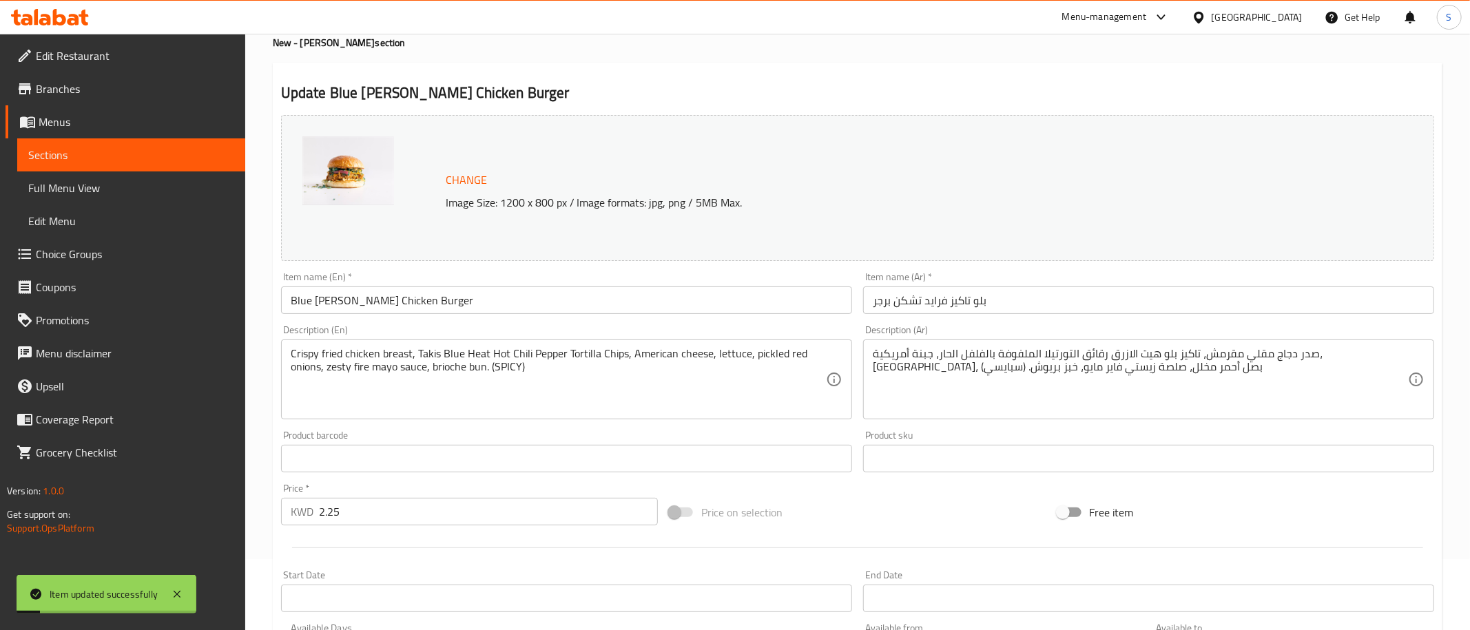
scroll to position [0, 0]
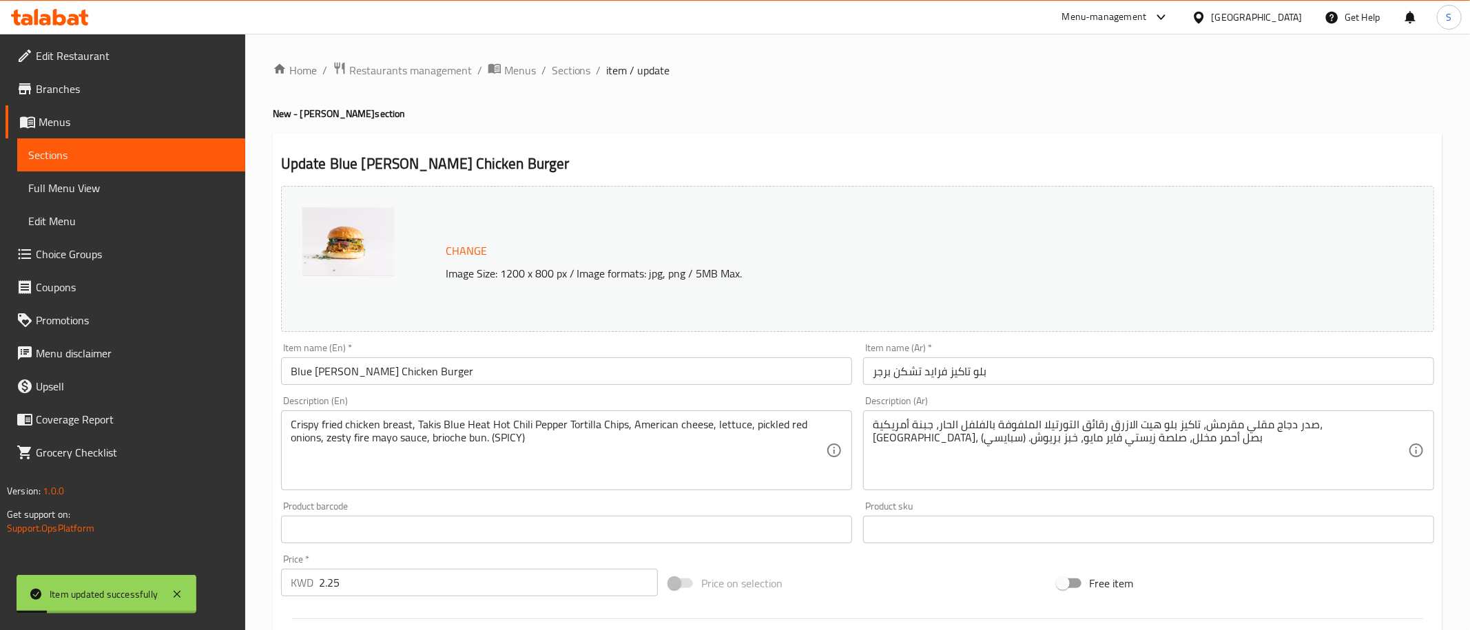
click at [563, 85] on div "Home / Restaurants management / Menus / Sections / item / update New - [PERSON_…" at bounding box center [858, 581] width 1170 height 1040
click at [563, 72] on span "Sections" at bounding box center [571, 70] width 39 height 17
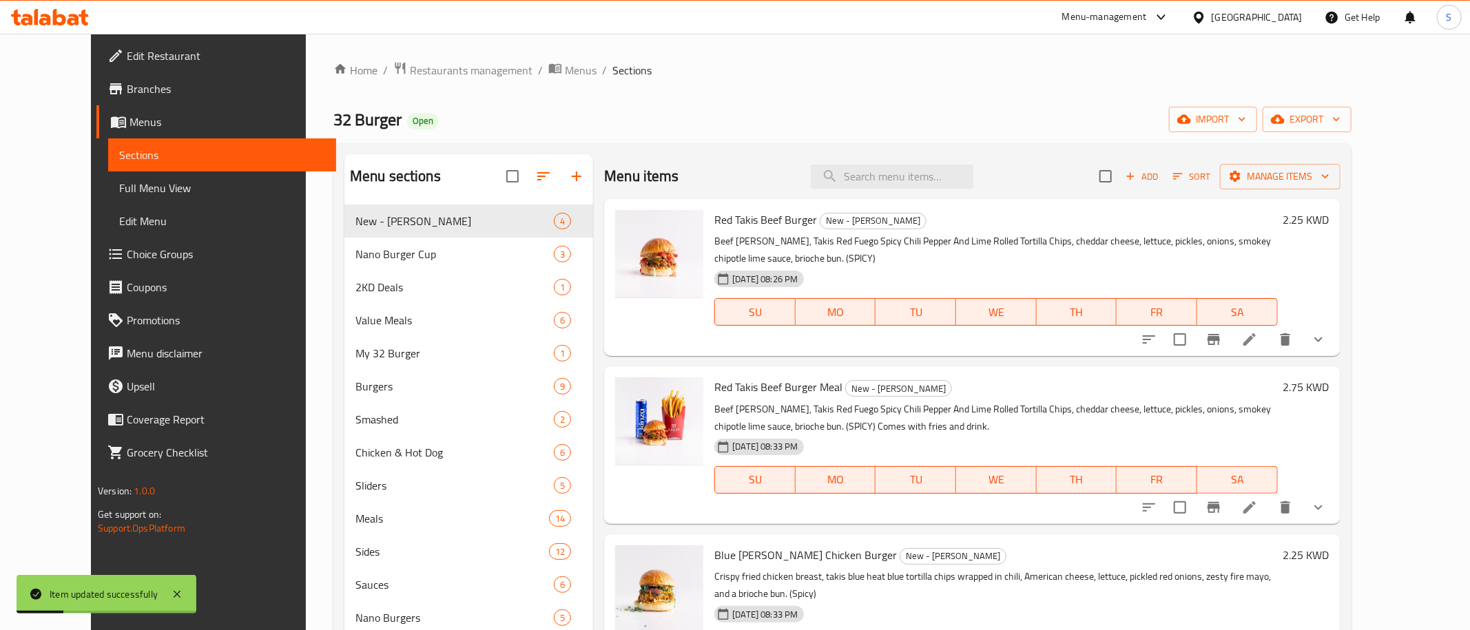
click at [922, 109] on div "32 Burger Open import export" at bounding box center [842, 119] width 1018 height 25
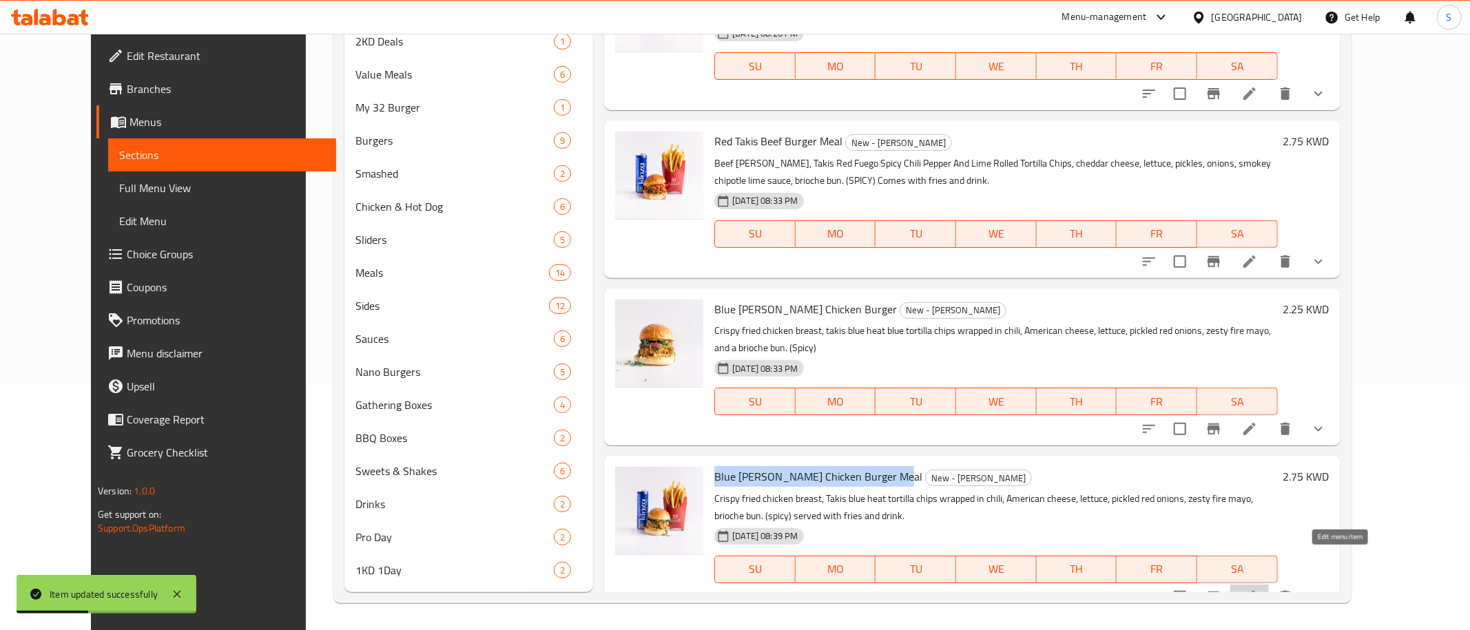
click at [1256, 591] on icon at bounding box center [1249, 597] width 12 height 12
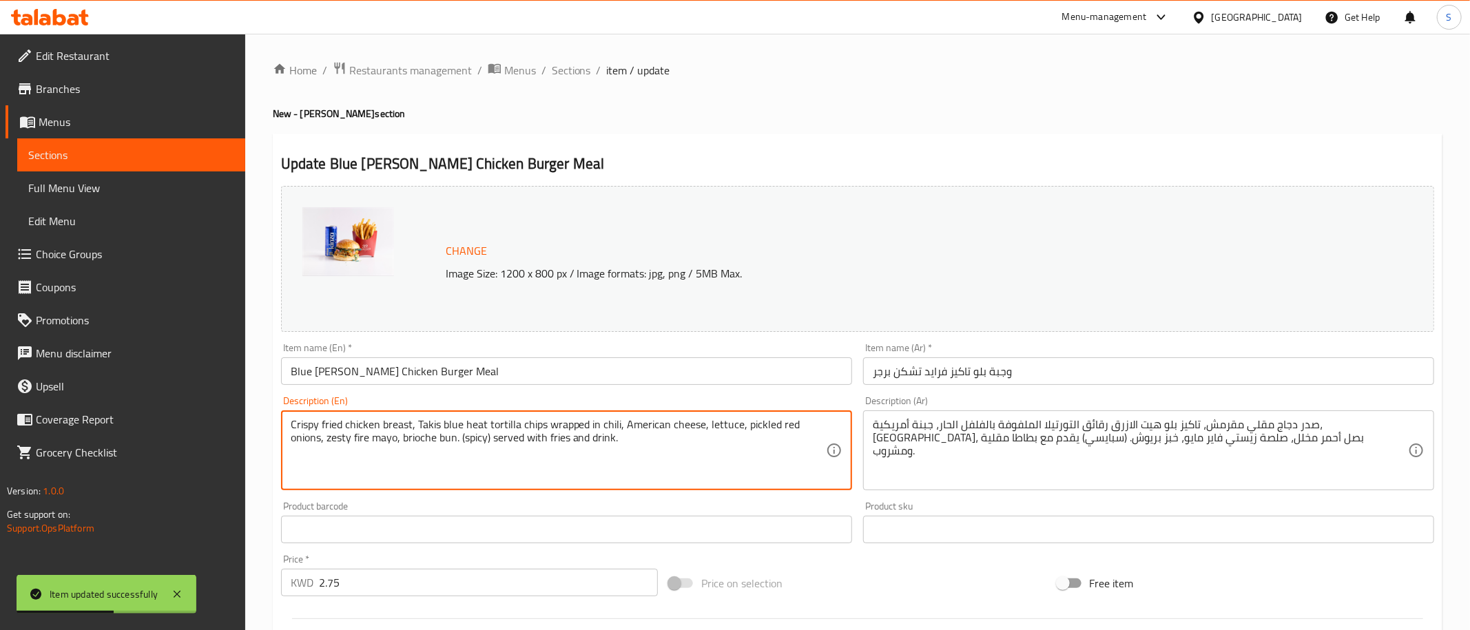
click at [676, 435] on textarea "Crispy fried chicken breast, Takis blue heat tortilla chips wrapped in chili, A…" at bounding box center [558, 450] width 535 height 65
paste textarea "Crispy fried chicken breast, Takis Blue Heat Hot Chili Pepper Tortilla Chips, A…"
type textarea "Crispy fried chicken breast, Takis Blue Heat Hot Chili Pepper Tortilla Chips, A…"
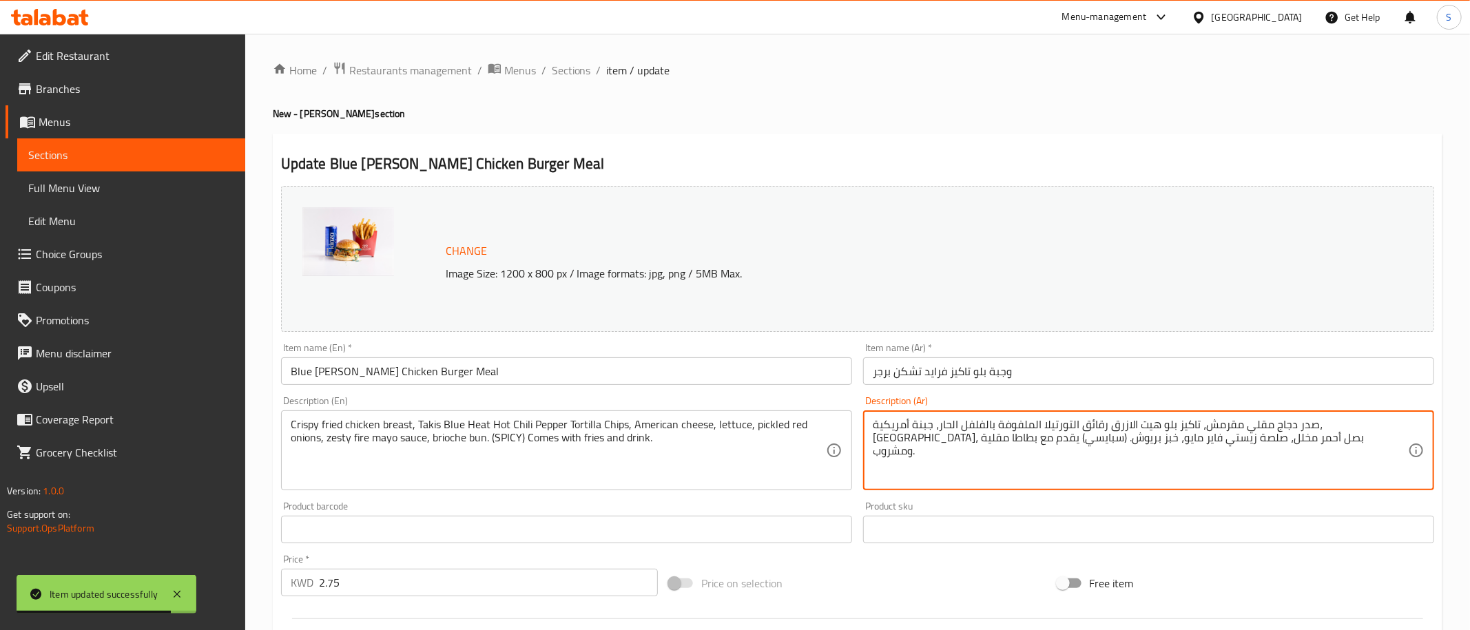
click at [949, 442] on textarea "صدر دجاج مقلي مقرمش، تاكيز بلو هيت الازرق رقائق التورتيلا الملفوفة بالفلفل الحا…" at bounding box center [1140, 450] width 535 height 65
paste textarea "صدر دجاج مقلي مقرمش، تاكيز بلو هيت الازرق رقائق التورتيلا الملفوفة بالفلفل الحا…"
type textarea "صدر دجاج مقلي مقرمش، تاكيز بلو هيت الازرق رقائق التورتيلا الملفوفة بالفلفل الحا…"
click at [882, 74] on ol "Home / Restaurants management / Menus / Sections / item / update" at bounding box center [858, 70] width 1170 height 18
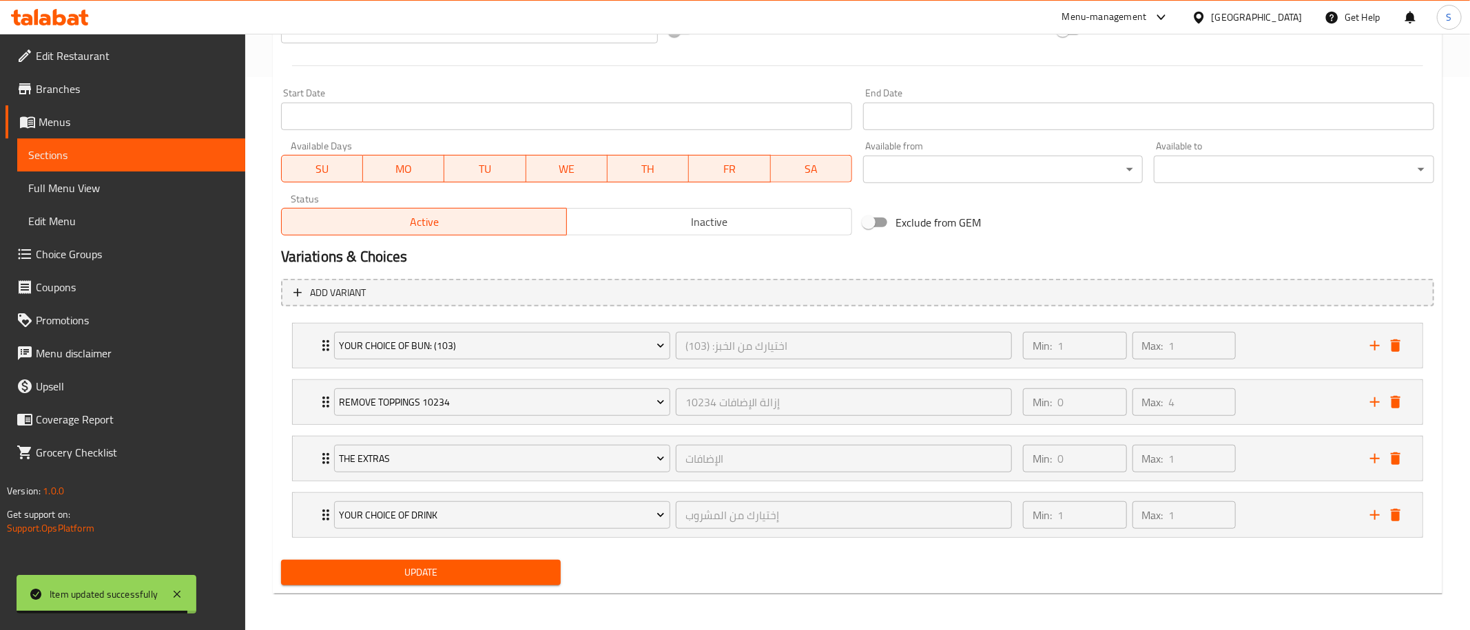
scroll to position [555, 0]
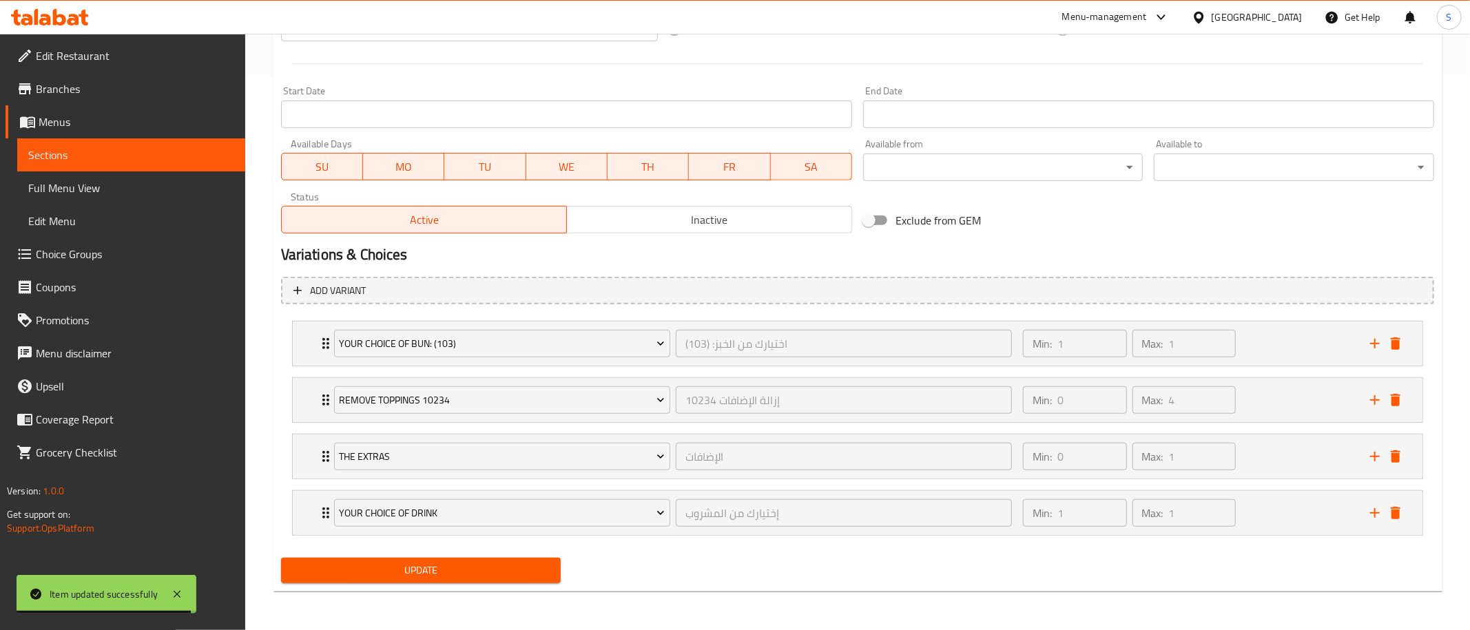
click at [468, 563] on button "Update" at bounding box center [421, 570] width 280 height 25
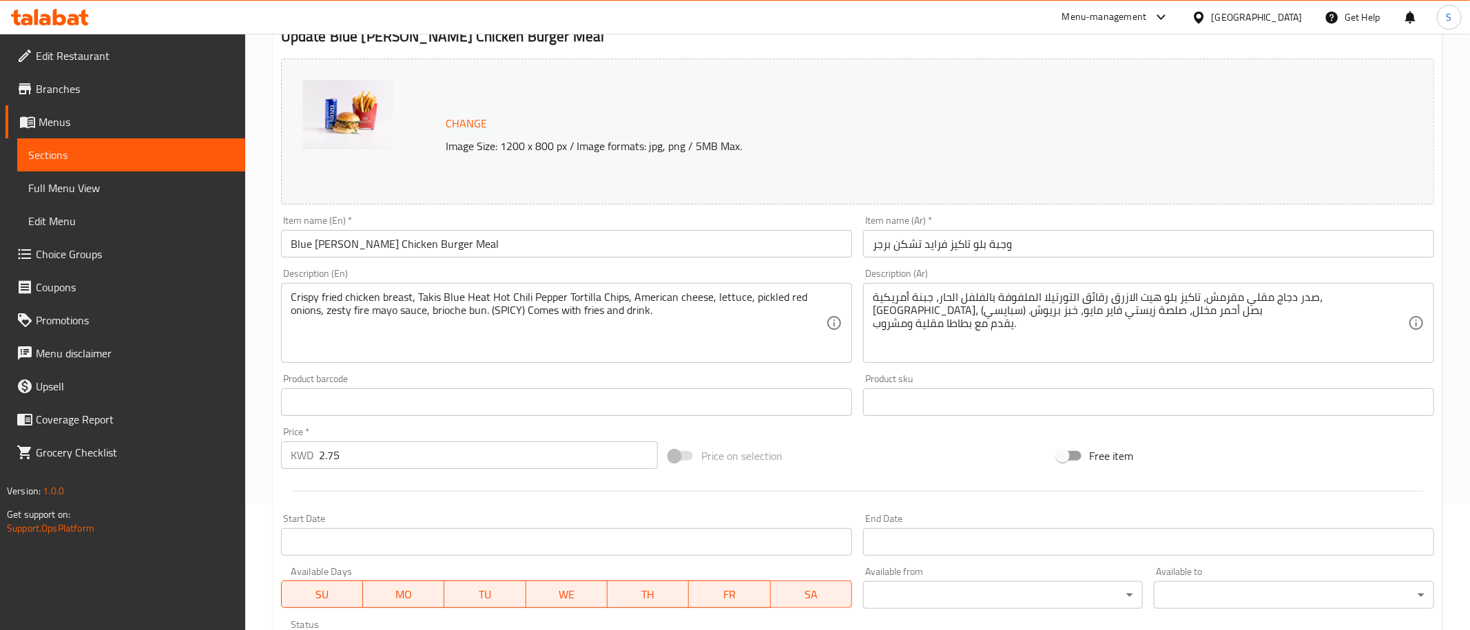
scroll to position [0, 0]
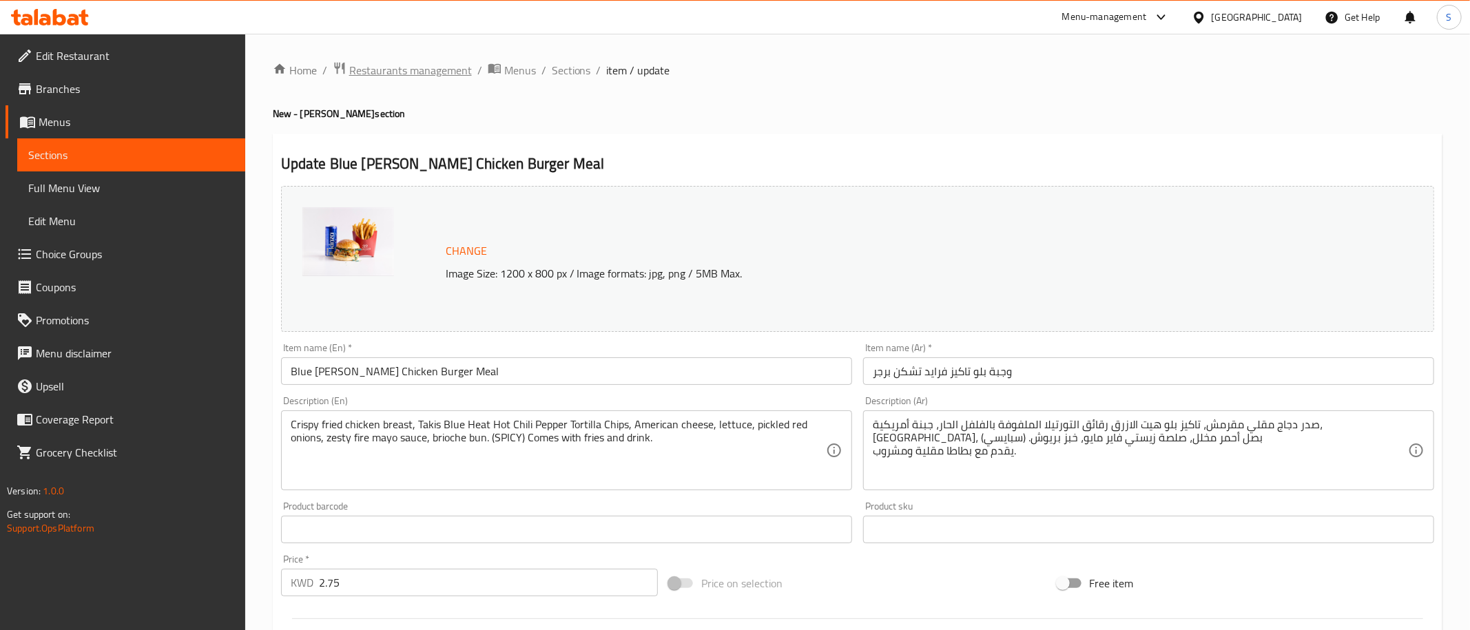
click at [406, 74] on span "Restaurants management" at bounding box center [410, 70] width 123 height 17
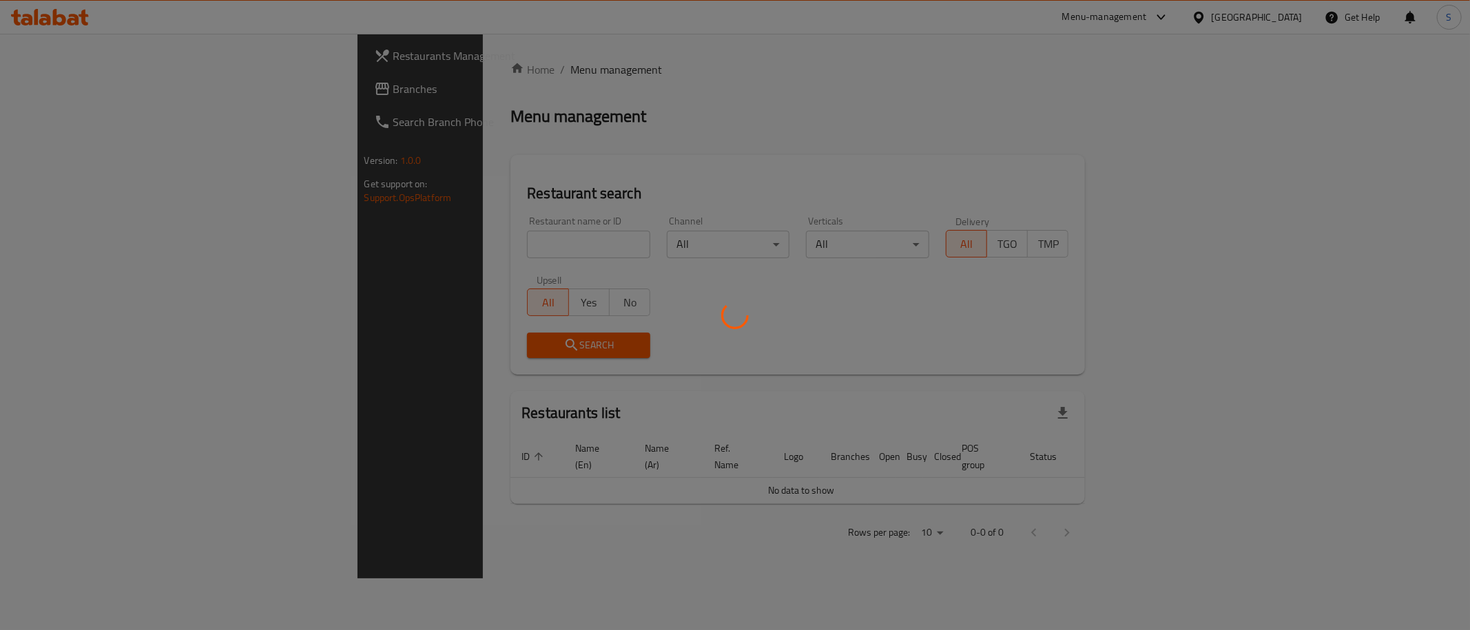
click at [60, 92] on div at bounding box center [735, 315] width 1470 height 630
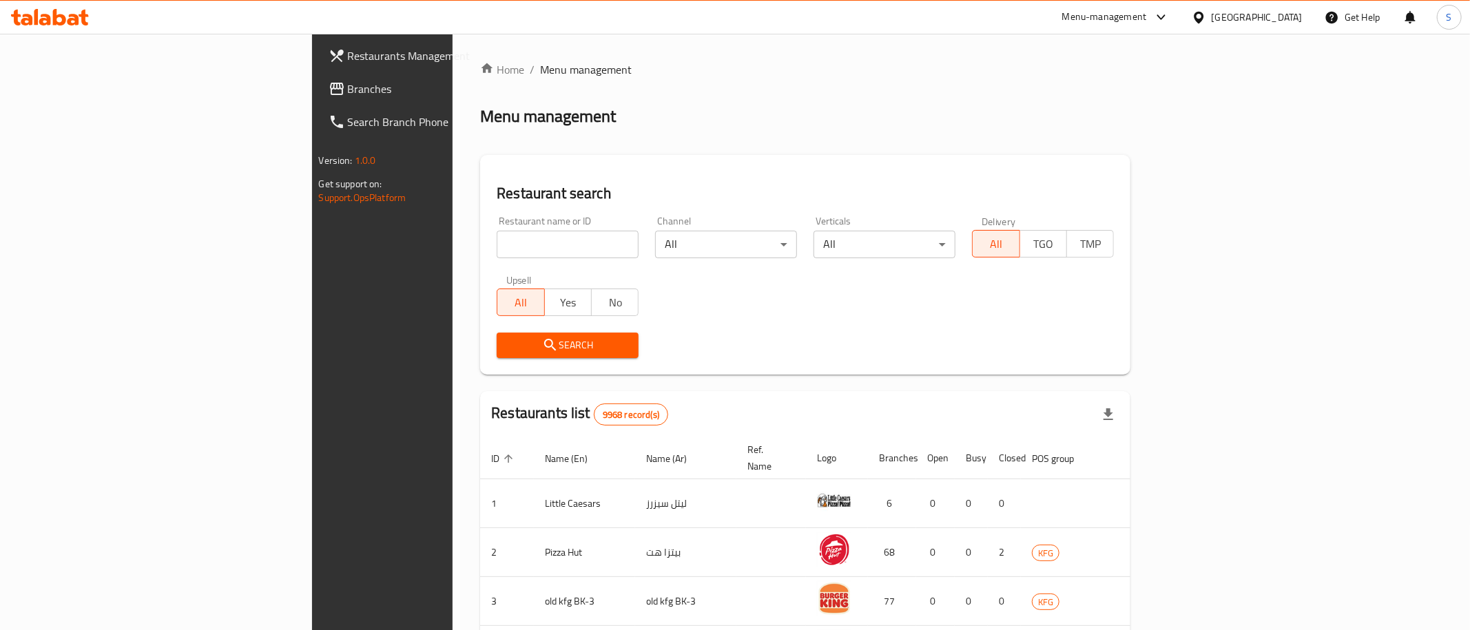
click at [348, 92] on span "Branches" at bounding box center [447, 89] width 198 height 17
